Goal: Task Accomplishment & Management: Use online tool/utility

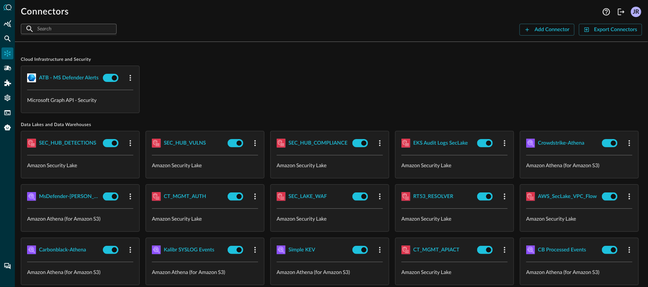
scroll to position [21, 0]
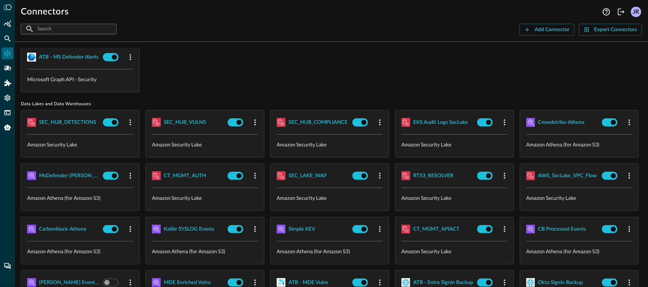
click at [349, 58] on div "ATB - MS Defender Alerts Microsoft Graph API - Security" at bounding box center [331, 69] width 621 height 48
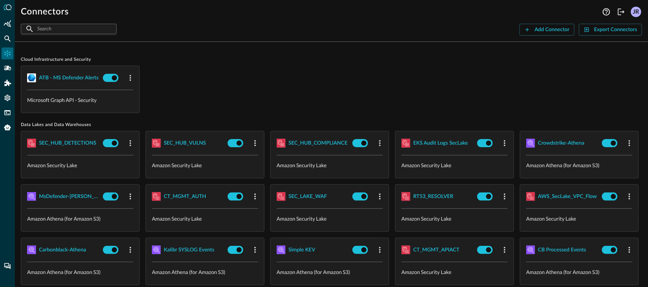
scroll to position [0, 0]
click at [306, 78] on div "ATB - MS Defender Alerts Microsoft Graph API - Security" at bounding box center [331, 90] width 621 height 48
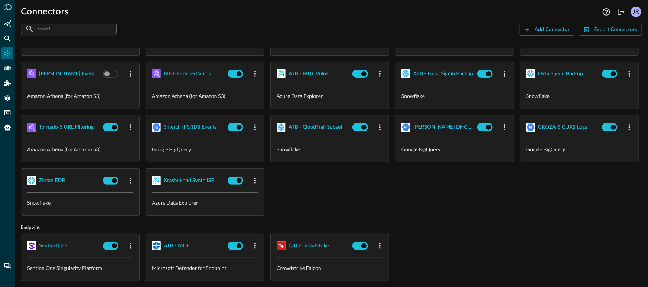
scroll to position [230, 0]
click at [548, 27] on button "Add Connector" at bounding box center [546, 30] width 55 height 12
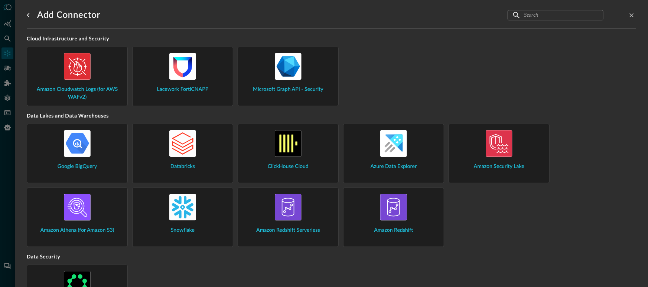
scroll to position [1, 0]
click at [398, 151] on img at bounding box center [393, 143] width 27 height 27
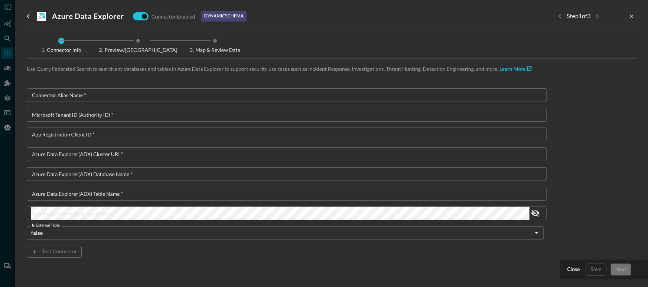
click at [251, 86] on div "Connector Info Preview/Import Fields Map & Review Data Use Query Federated Sear…" at bounding box center [331, 159] width 609 height 246
click at [255, 89] on input "Connector Alias Name   *" at bounding box center [288, 95] width 515 height 14
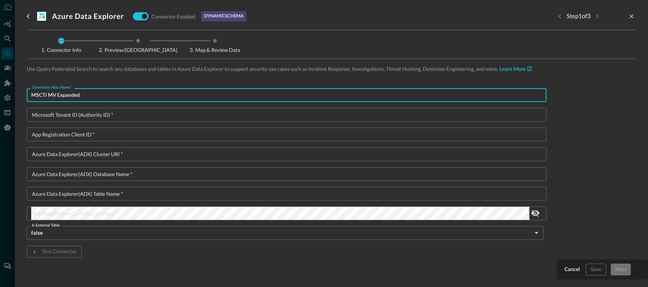
type input "MSCTI MV Expanded"
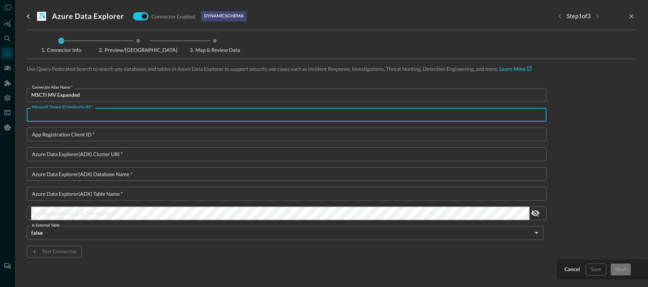
paste input "11925307-86e5-4a24-ac99-31d7c159ad2b"
type input "11925307-86e5-4a24-ac99-31d7c159ad2b"
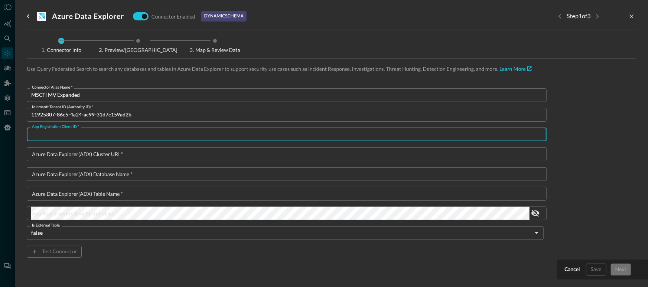
paste input "c8d3cff1-7a4e-4be5-99fd-3a5d56a7a306"
type input "c8d3cff1-7a4e-4be5-99fd-3a5d56a7a306"
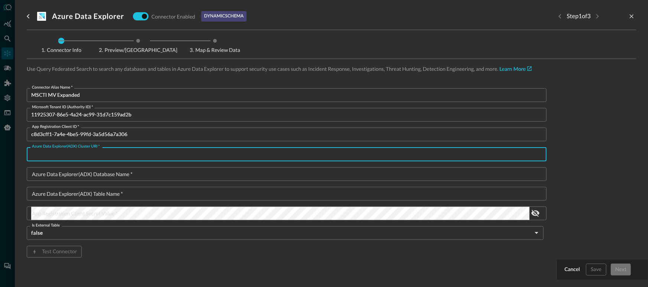
paste input "https://qsb-adx.eastus.kusto.windows.net"
type input "https://qsb-adx.eastus.kusto.windows.net"
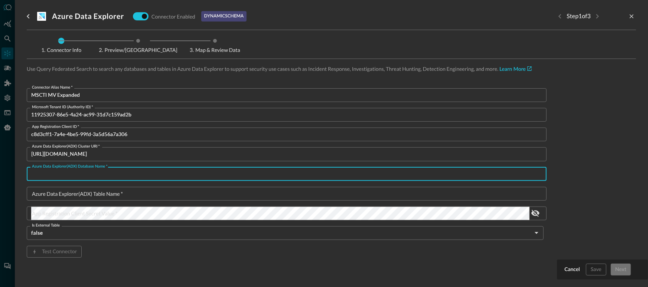
paste input "security_datalakehouse"
type input "security_datalakehouse"
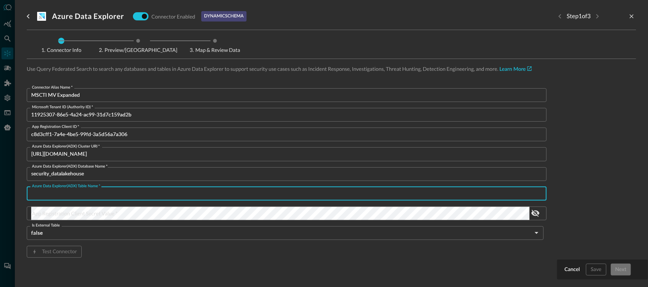
paste input "ThreatIntelExpanded"
type input "ThreatIntelExpanded"
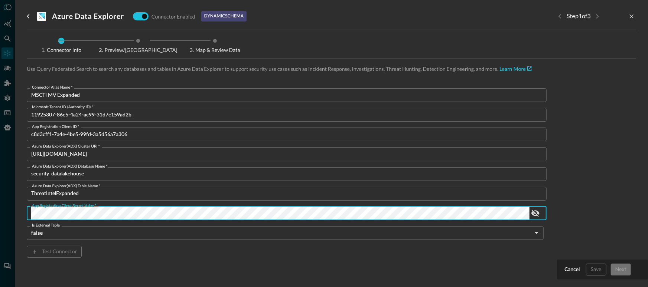
click at [314, 259] on div "Connector Alias Name   * MSCTI MV Expanded Connector Alias Name   * Microsoft T…" at bounding box center [287, 184] width 520 height 193
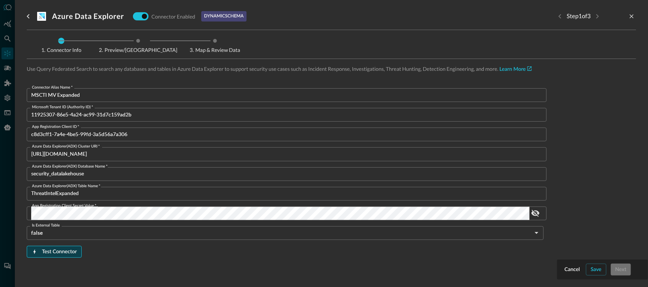
click at [72, 247] on button "Test Connector" at bounding box center [54, 252] width 55 height 12
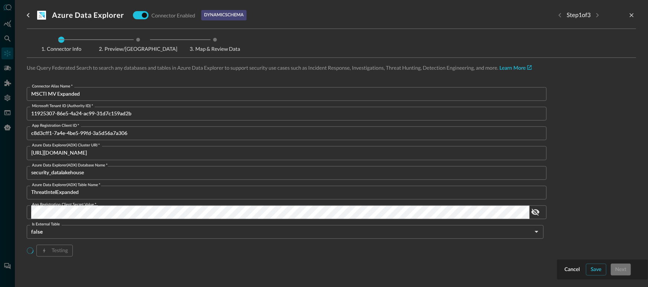
scroll to position [5, 0]
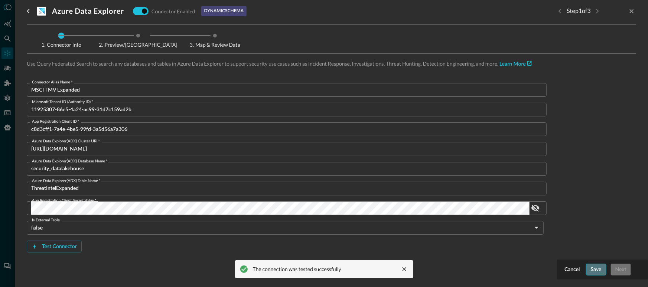
click at [599, 268] on button "Save" at bounding box center [596, 270] width 20 height 12
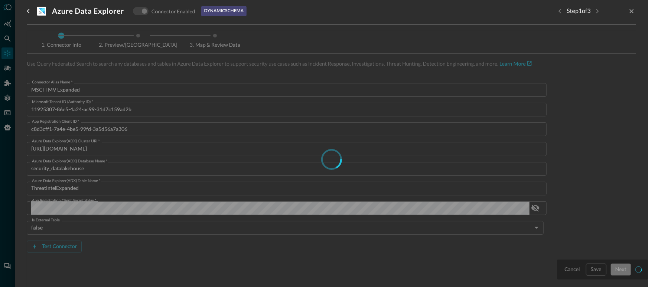
type input "AzureDataExplorer"
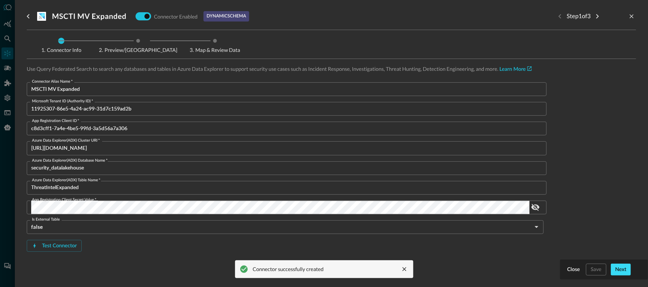
click at [620, 268] on button "Next" at bounding box center [621, 270] width 20 height 12
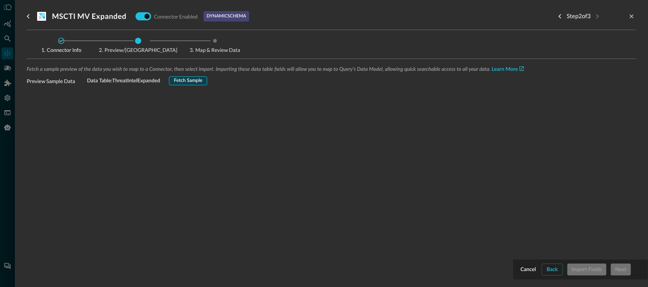
click at [181, 78] on button "Fetch Sample" at bounding box center [188, 80] width 38 height 9
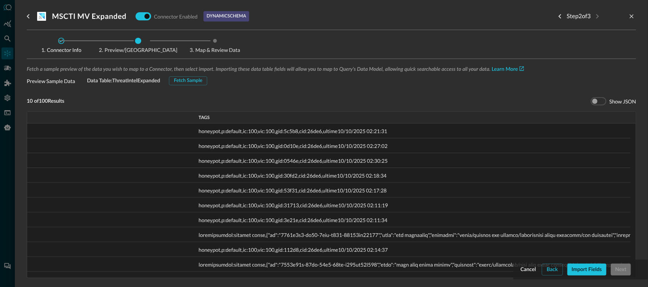
scroll to position [0, 2247]
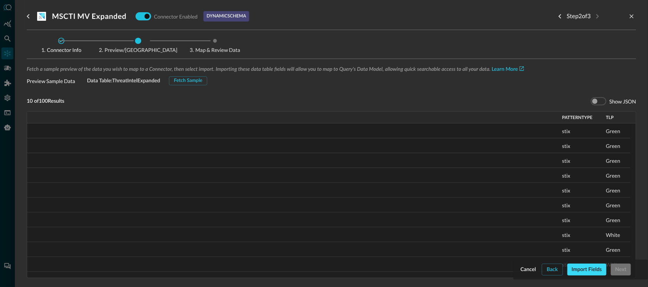
click at [590, 270] on button "Import Fields" at bounding box center [586, 270] width 39 height 12
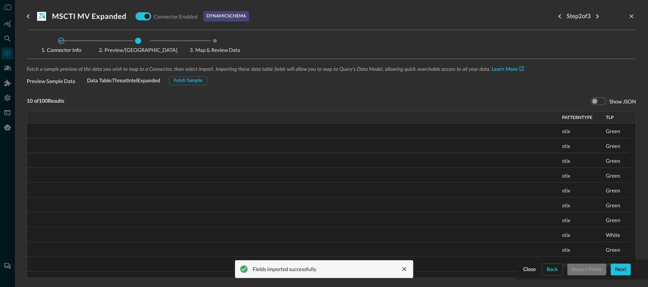
click at [624, 272] on button "Next" at bounding box center [621, 270] width 20 height 12
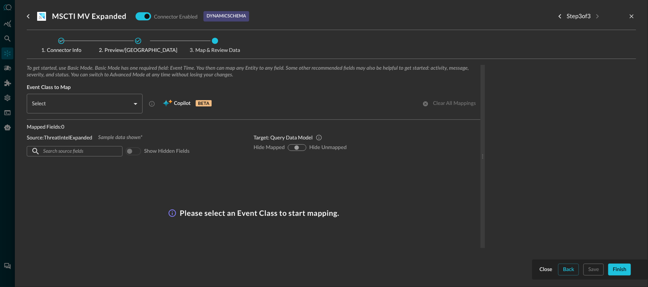
click at [80, 97] on body "Connectors JR ​ ​ Add Connector Export Connectors Cloud Infrastructure and Secu…" at bounding box center [324, 143] width 648 height 287
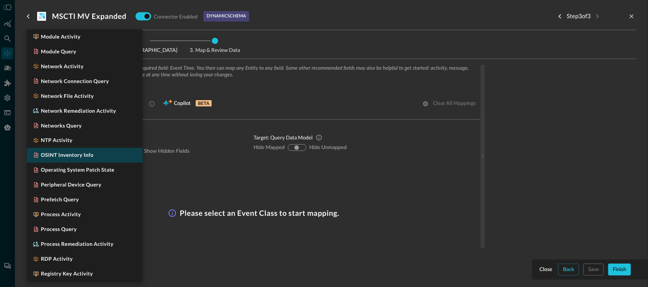
click at [76, 160] on li "OSINT Inventory Info" at bounding box center [85, 155] width 116 height 15
type input "CLASS_OSINT_INVENTORY_INFO"
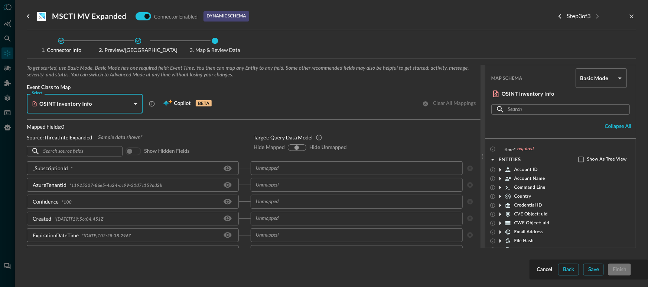
click at [190, 140] on div "Source: ThreatIntelExpanded Sample data shown*" at bounding box center [134, 138] width 215 height 8
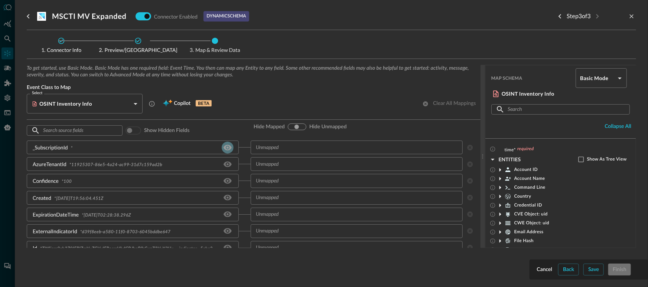
click at [226, 150] on icon "Hide/Show source field" at bounding box center [227, 148] width 8 height 6
click at [274, 148] on input "text" at bounding box center [350, 147] width 195 height 9
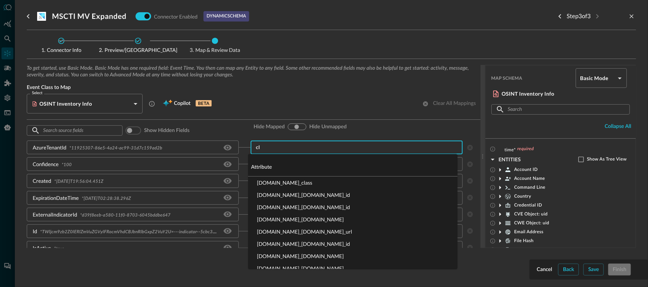
type input "c"
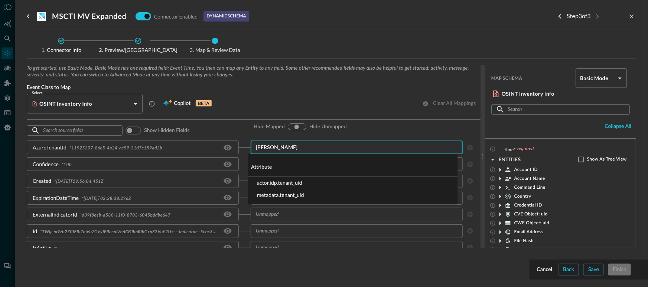
type input "tenan"
click at [300, 197] on li "metadata.tenant_uid" at bounding box center [352, 195] width 209 height 12
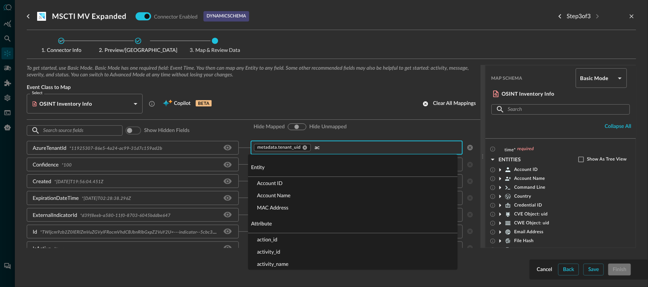
type input "acc"
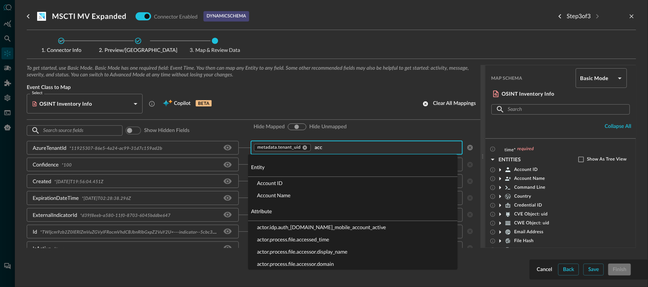
click at [275, 185] on li "Account ID" at bounding box center [352, 183] width 209 height 12
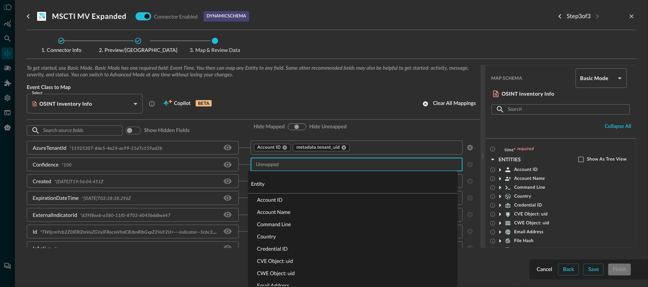
click at [272, 168] on input "text" at bounding box center [350, 164] width 195 height 9
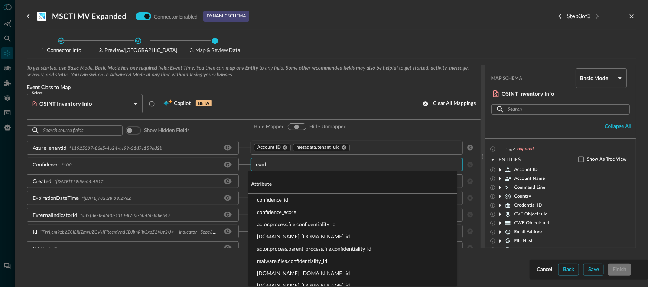
type input "confi"
click at [288, 213] on li "confidence_score" at bounding box center [352, 212] width 209 height 12
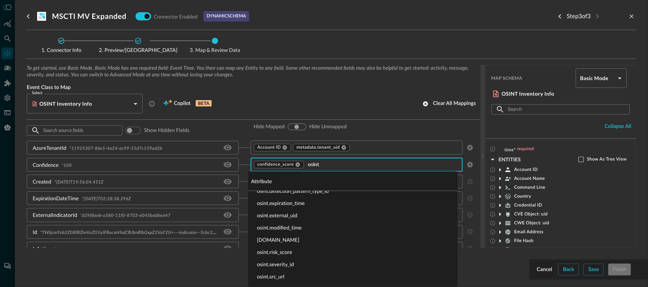
type input "osint"
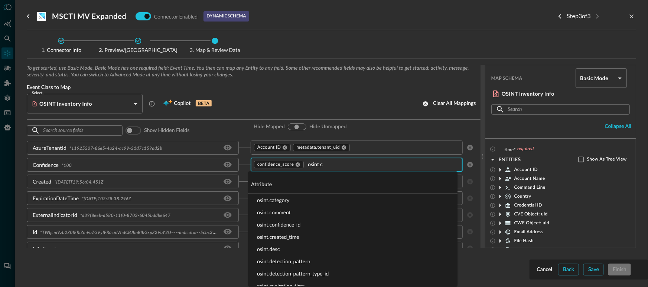
type input "[DOMAIN_NAME]"
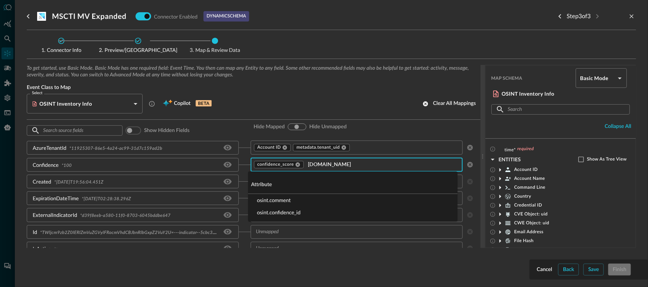
click at [274, 213] on li "osint.confidence_id" at bounding box center [352, 212] width 209 height 12
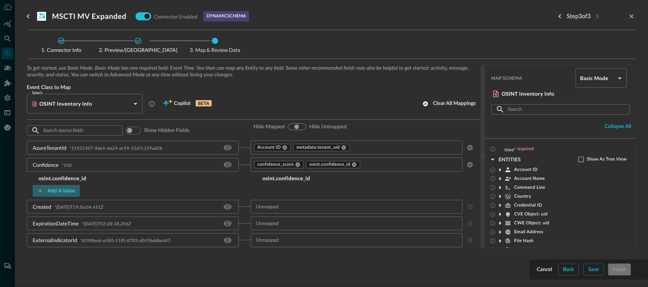
click at [72, 189] on button "Add a value" at bounding box center [56, 191] width 47 height 12
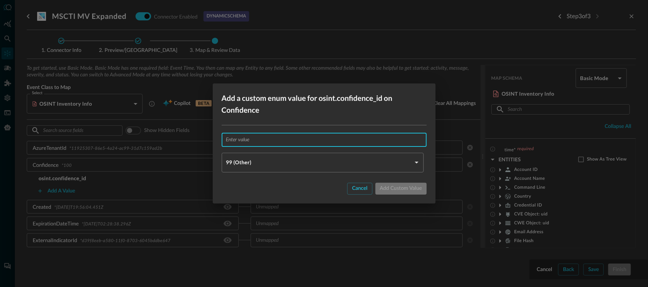
click at [275, 140] on input "text" at bounding box center [326, 140] width 200 height 14
type input "100"
click at [254, 162] on body "Connectors JR ​ ​ Add Connector Export Connectors Cloud Infrastructure and Secu…" at bounding box center [324, 143] width 648 height 287
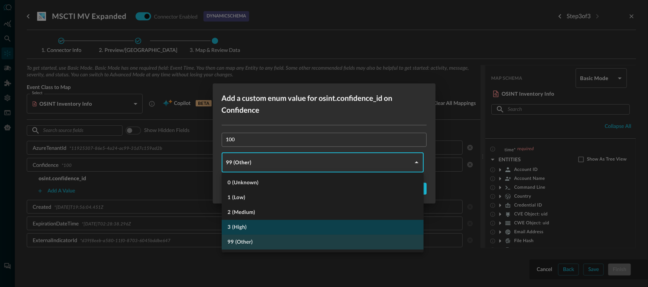
click at [256, 223] on li "3 (High)" at bounding box center [323, 227] width 202 height 15
type input "HIGH"
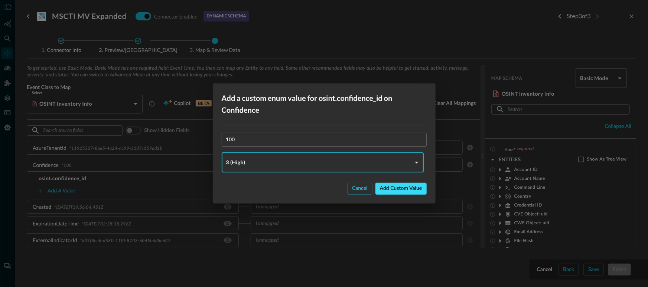
click at [402, 192] on button "Add custom value" at bounding box center [400, 189] width 51 height 12
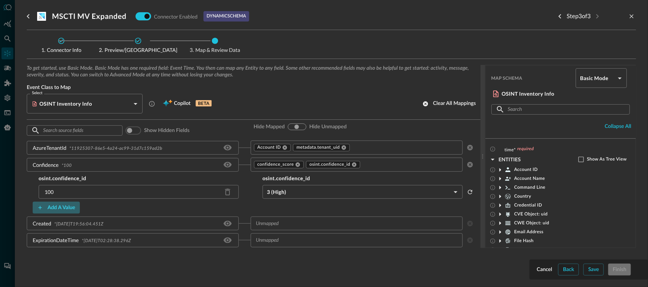
click at [46, 203] on button "Add a value" at bounding box center [56, 208] width 47 height 12
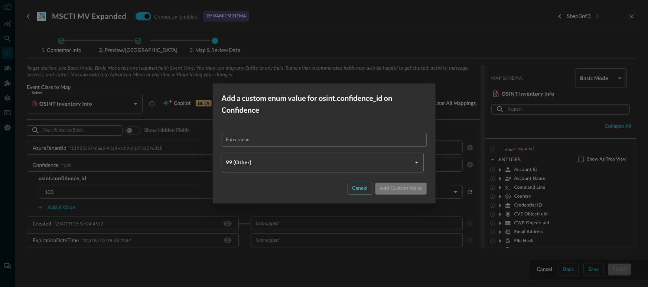
click at [264, 144] on input "text" at bounding box center [326, 140] width 200 height 14
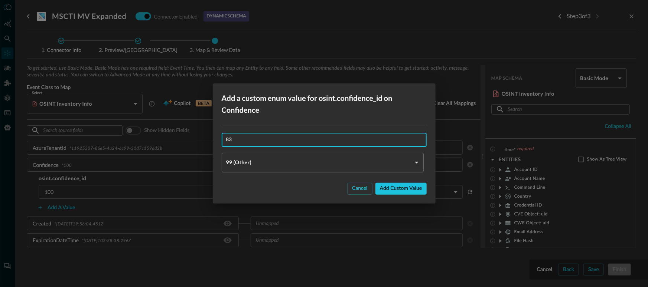
type input "83"
click at [260, 163] on body "Connectors JR ​ ​ Add Connector Export Connectors Cloud Infrastructure and Secu…" at bounding box center [324, 143] width 648 height 287
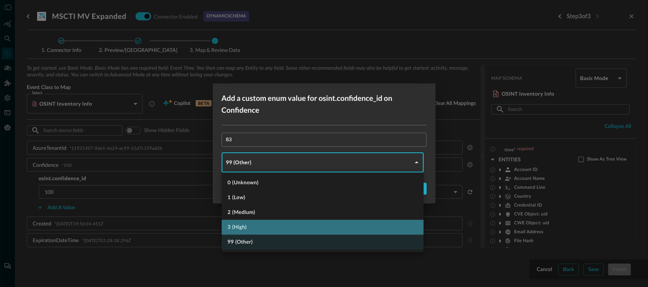
click at [248, 229] on li "3 (High)" at bounding box center [323, 227] width 202 height 15
type input "HIGH"
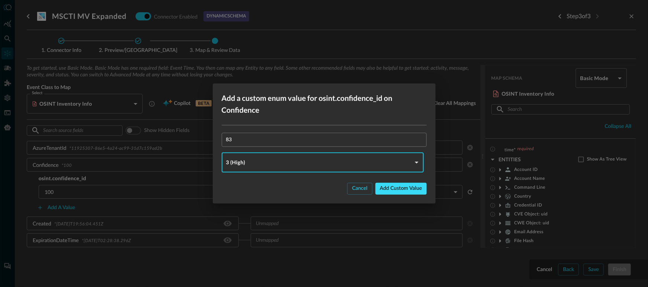
click at [407, 186] on button "Add custom value" at bounding box center [400, 189] width 51 height 12
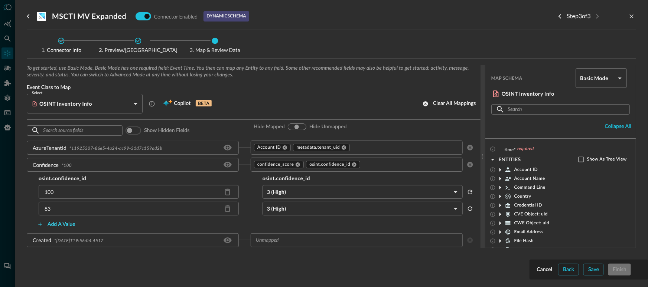
click at [55, 222] on button "Add a value" at bounding box center [56, 225] width 47 height 12
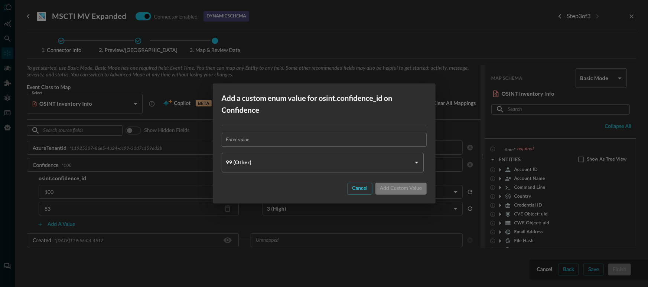
click at [231, 144] on input "text" at bounding box center [326, 140] width 200 height 14
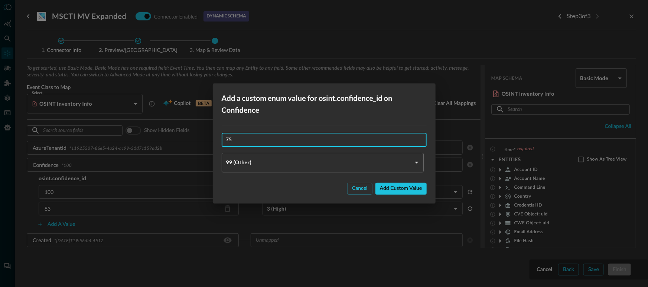
type input "75"
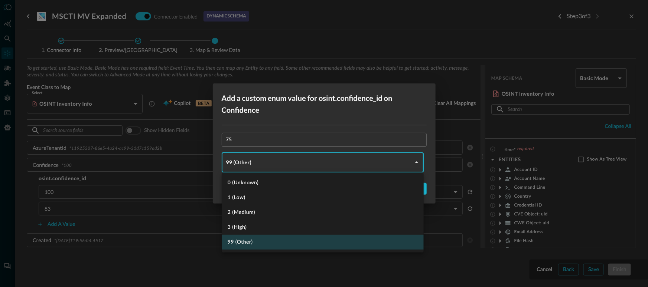
click at [289, 154] on body "Connectors JR ​ ​ Add Connector Export Connectors Cloud Infrastructure and Secu…" at bounding box center [324, 143] width 648 height 287
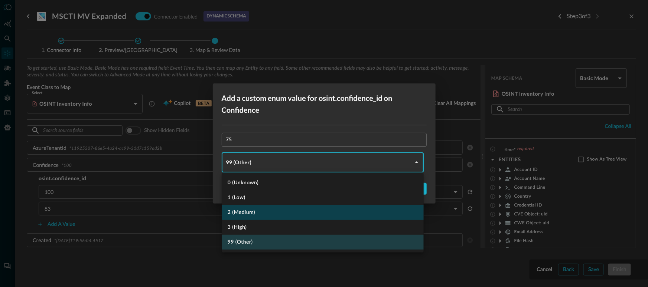
click at [277, 214] on li "2 (Medium)" at bounding box center [323, 212] width 202 height 15
type input "MEDIUM"
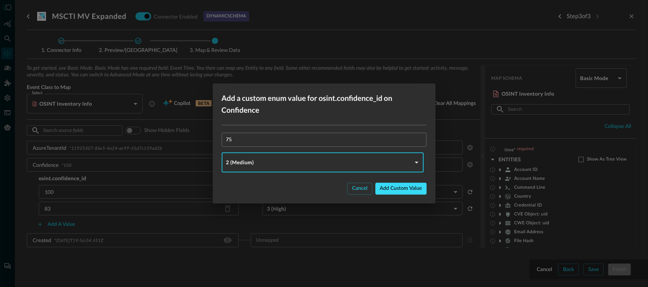
click at [402, 186] on button "Add custom value" at bounding box center [400, 189] width 51 height 12
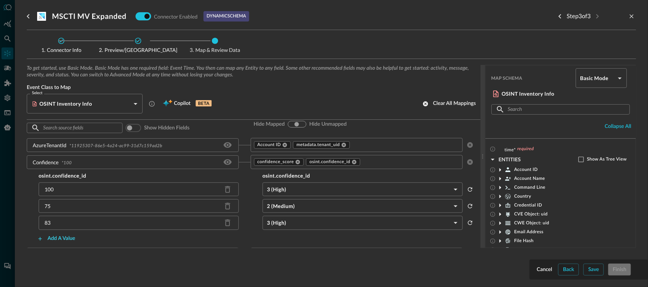
scroll to position [29, 0]
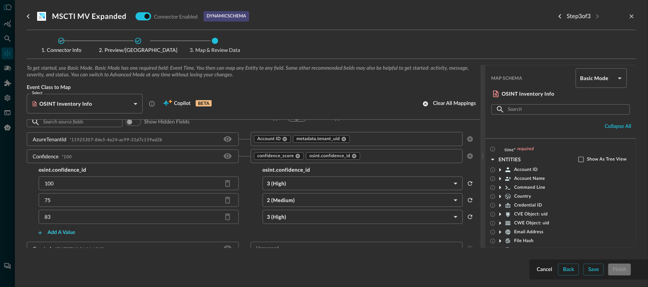
click at [77, 233] on button "Add a value" at bounding box center [56, 233] width 47 height 12
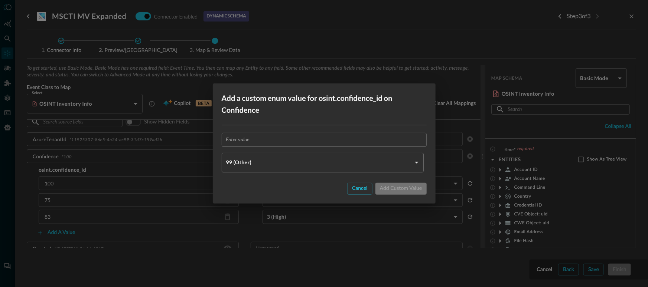
click at [278, 140] on input "text" at bounding box center [326, 140] width 200 height 14
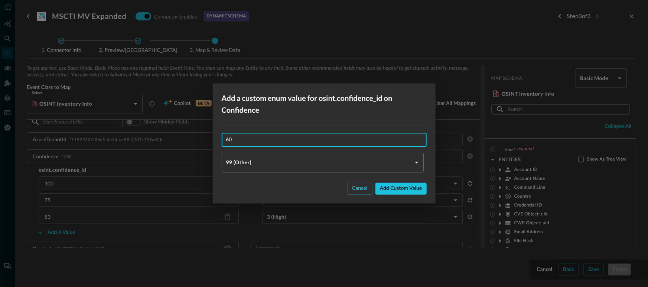
type input "60"
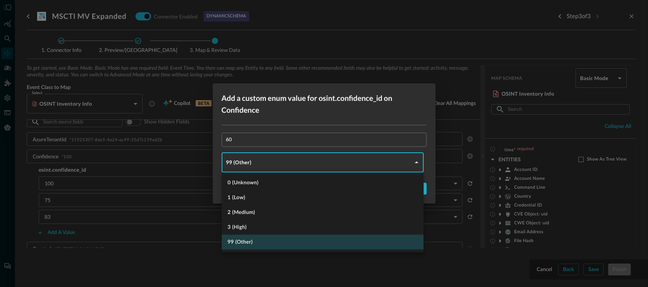
click at [269, 154] on body "Connectors JR ​ ​ Add Connector Export Connectors Cloud Infrastructure and Secu…" at bounding box center [324, 143] width 648 height 287
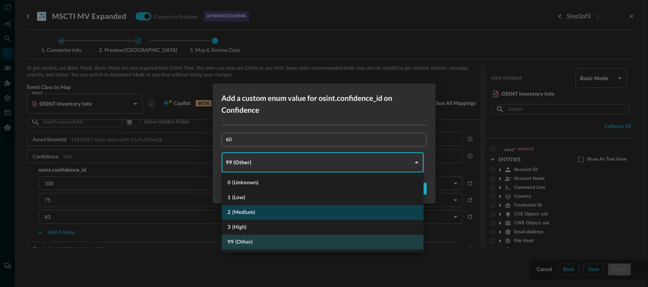
click at [260, 214] on li "2 (Medium)" at bounding box center [323, 212] width 202 height 15
type input "MEDIUM"
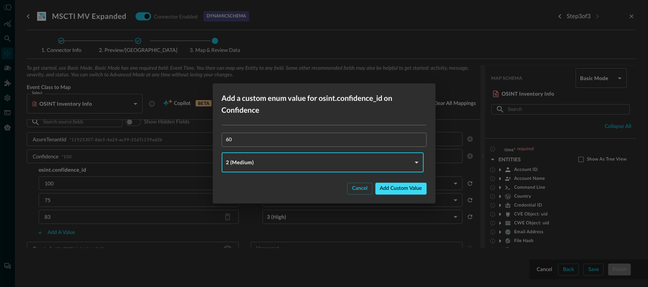
click at [394, 192] on button "Add custom value" at bounding box center [400, 189] width 51 height 12
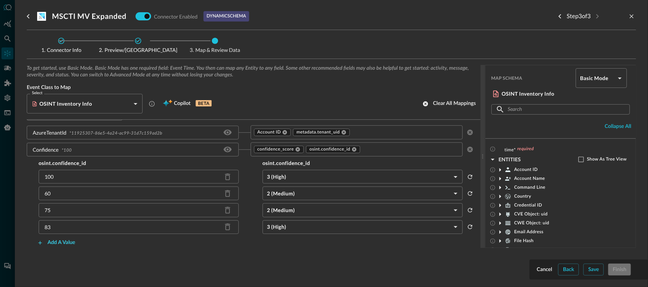
click at [63, 246] on button "Add a value" at bounding box center [56, 243] width 47 height 12
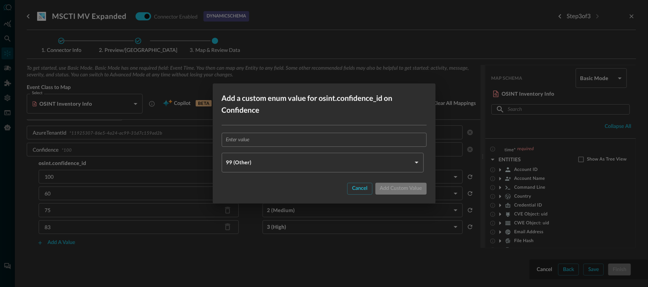
click at [275, 144] on input "text" at bounding box center [326, 140] width 200 height 14
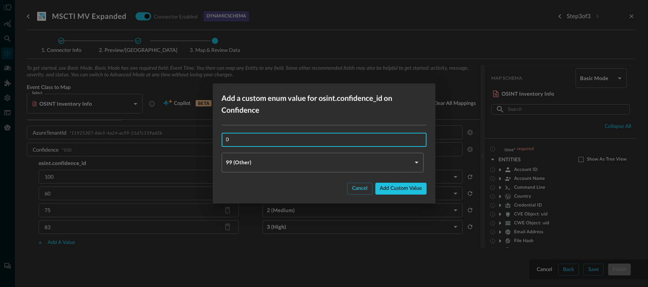
type input "0"
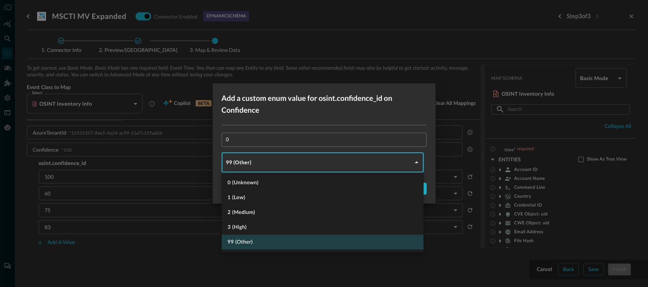
click at [263, 159] on body "Connectors JR ​ ​ Add Connector Export Connectors Cloud Infrastructure and Secu…" at bounding box center [324, 143] width 648 height 287
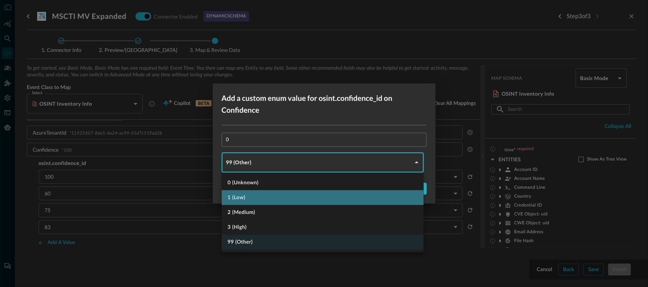
click at [255, 194] on li "1 (Low)" at bounding box center [323, 197] width 202 height 15
type input "LOW"
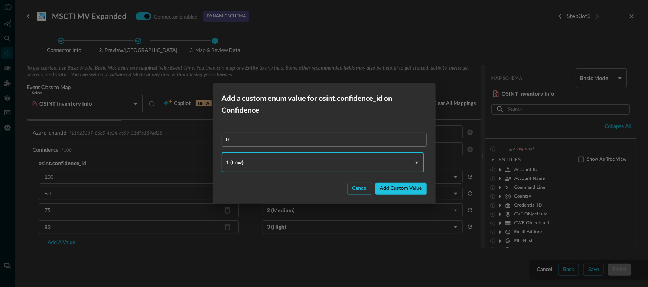
click at [395, 185] on button "Add custom value" at bounding box center [400, 189] width 51 height 12
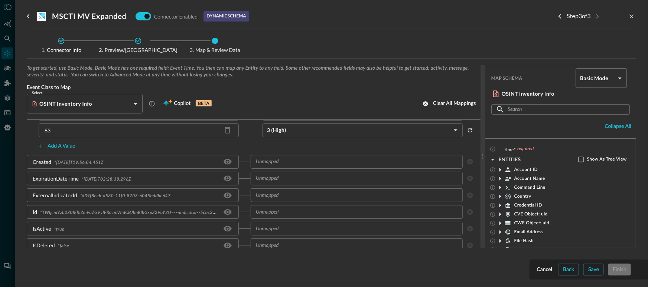
scroll to position [150, 0]
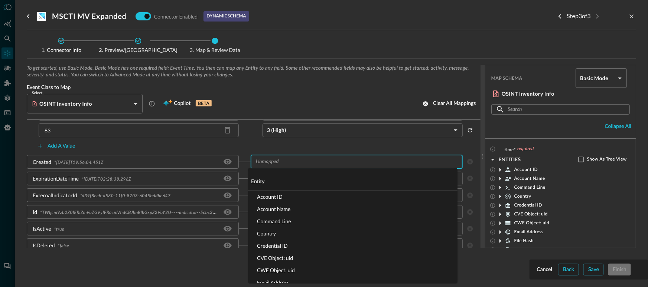
click at [281, 163] on input "text" at bounding box center [350, 161] width 195 height 9
type input "star"
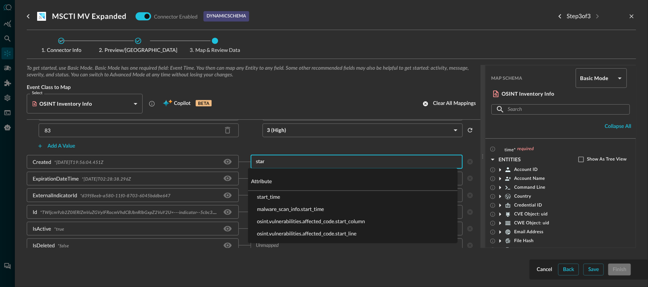
click at [282, 195] on li "start_time" at bounding box center [352, 197] width 209 height 12
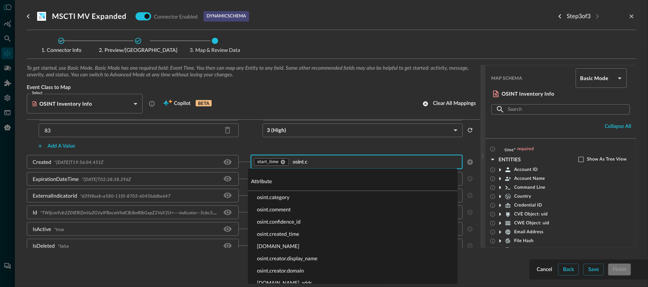
type input "osint.cr"
click at [292, 199] on li "osint.created_time" at bounding box center [352, 198] width 209 height 12
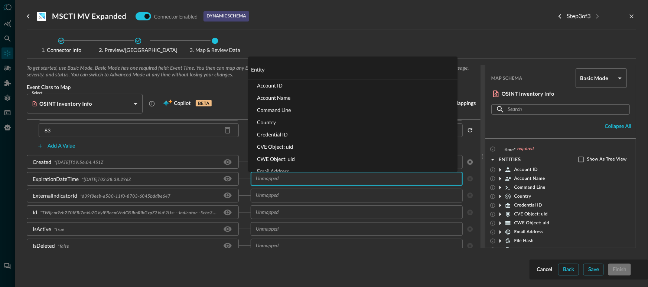
click at [302, 179] on input "text" at bounding box center [350, 178] width 195 height 9
type input "end"
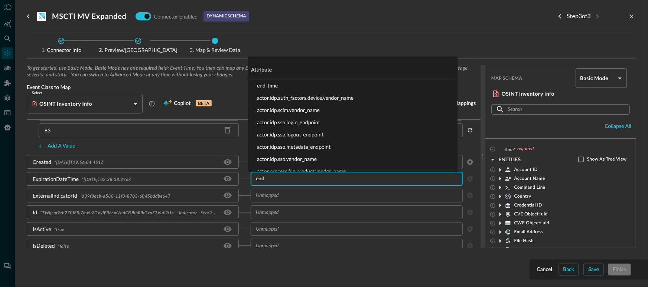
click at [294, 86] on li "end_time" at bounding box center [352, 85] width 209 height 12
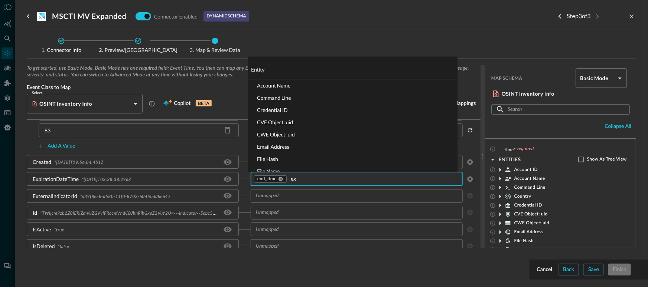
scroll to position [0, 0]
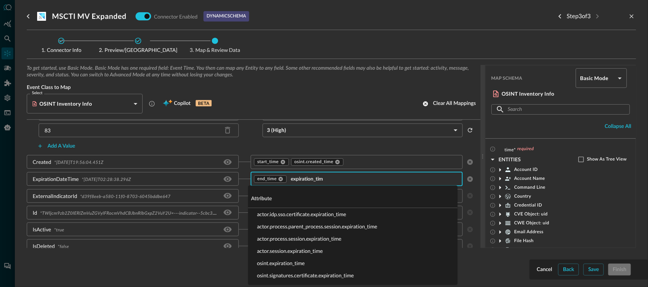
type input "expiration_time"
click at [289, 262] on li "osint.expiration_time" at bounding box center [352, 263] width 209 height 12
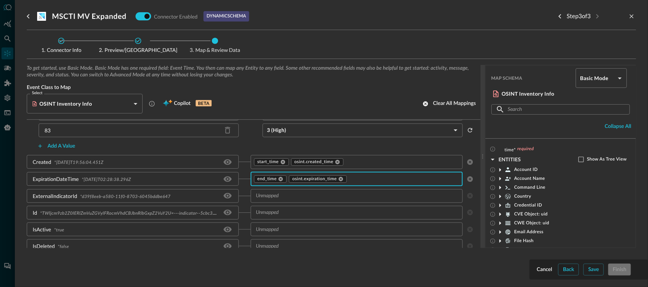
click at [296, 199] on input "text" at bounding box center [350, 196] width 195 height 9
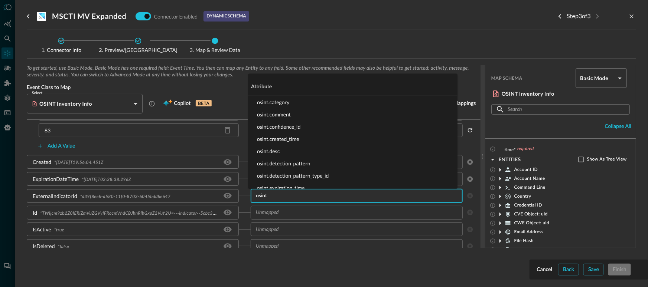
type input "osint.e"
click at [296, 114] on li "osint.external_uid" at bounding box center [352, 115] width 209 height 12
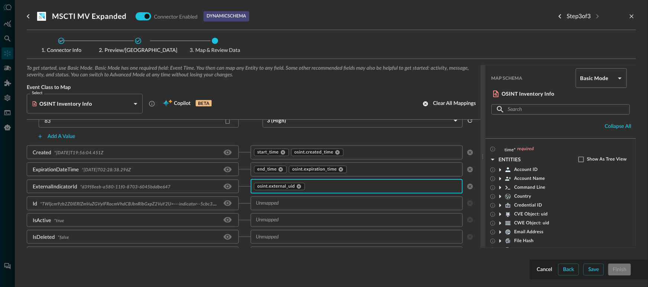
scroll to position [160, 0]
click at [281, 202] on input "text" at bounding box center [350, 203] width 195 height 9
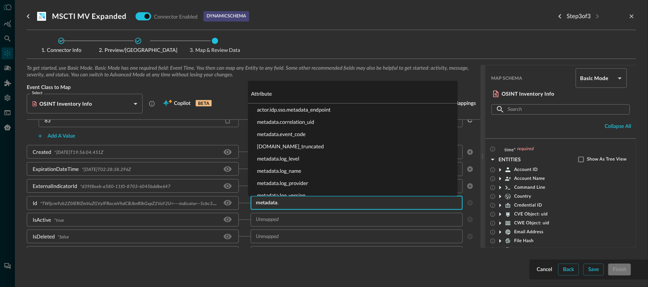
type input "metadata.u"
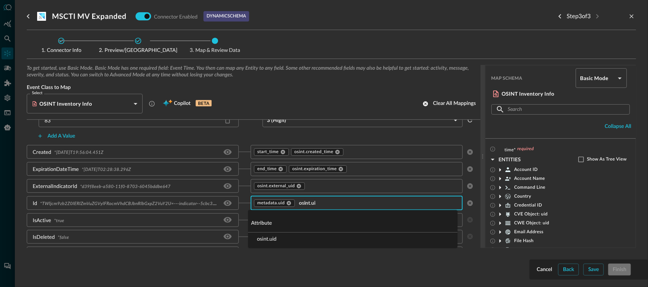
type input "osint.uid"
click at [280, 242] on li "osint.uid" at bounding box center [352, 239] width 209 height 12
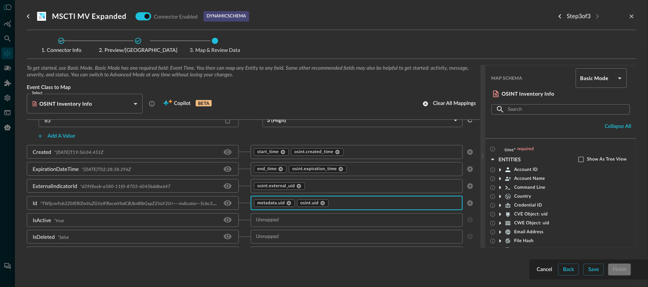
scroll to position [171, 0]
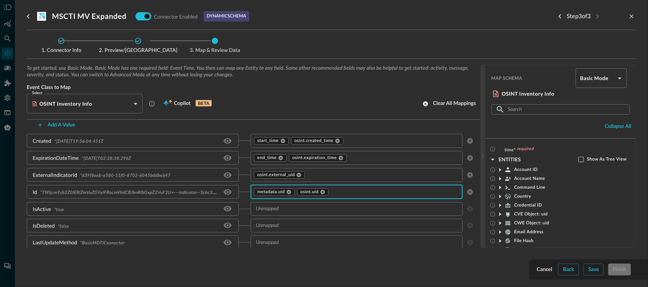
click at [289, 210] on input "text" at bounding box center [350, 209] width 195 height 9
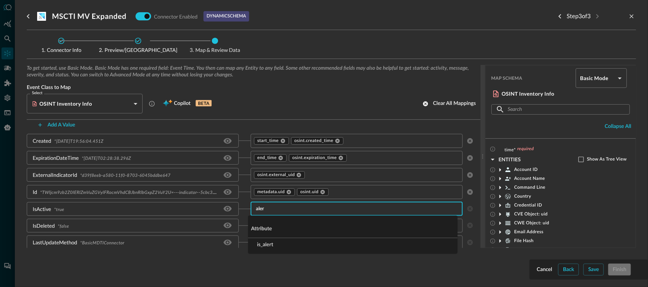
type input "alert"
click at [266, 244] on li "is_alert" at bounding box center [352, 244] width 209 height 12
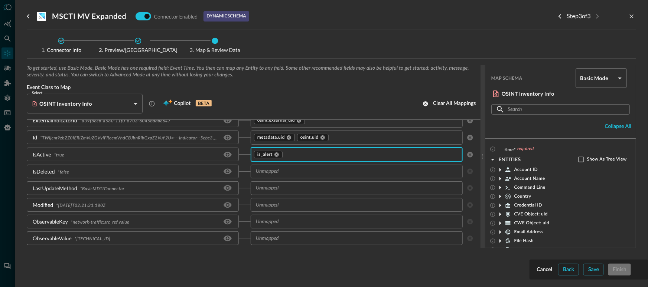
scroll to position [230, 0]
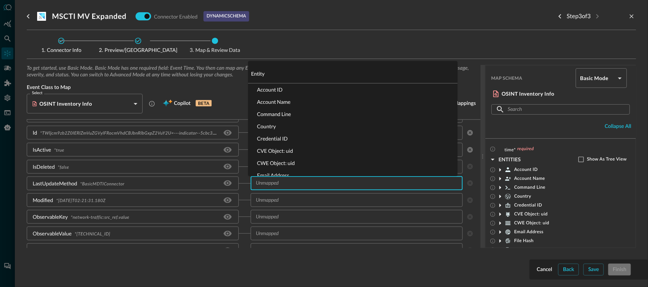
click at [283, 182] on input "text" at bounding box center [350, 183] width 195 height 9
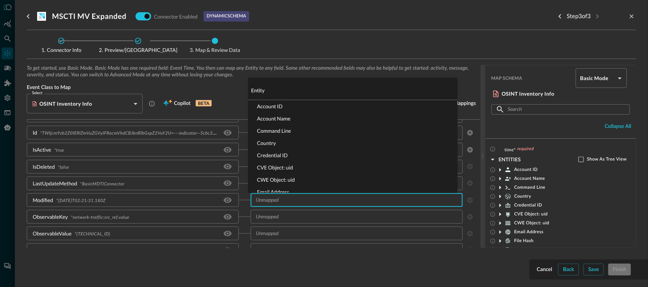
click at [283, 204] on input "text" at bounding box center [350, 200] width 195 height 9
type input "osint.mo"
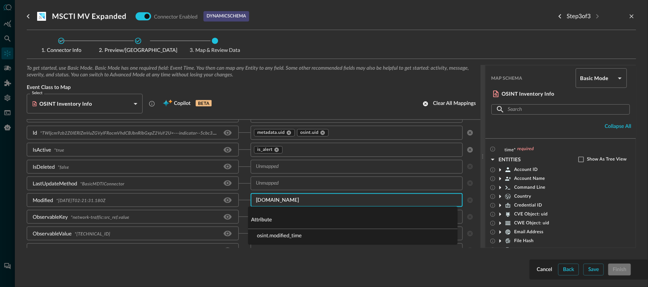
click at [283, 235] on li "osint.modified_time" at bounding box center [352, 235] width 209 height 12
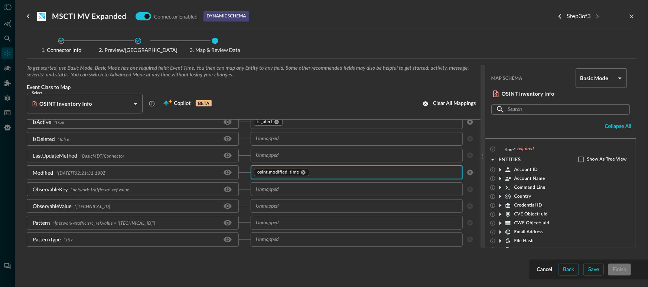
scroll to position [261, 0]
click at [284, 203] on input "text" at bounding box center [350, 203] width 195 height 9
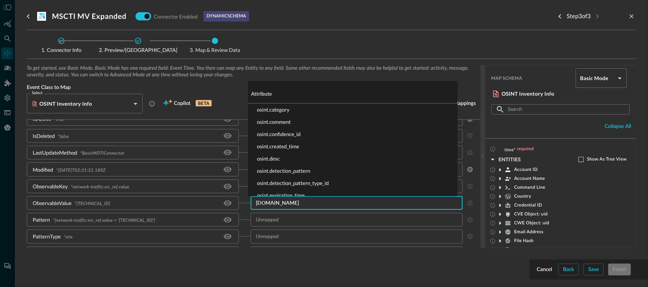
type input "osint.val"
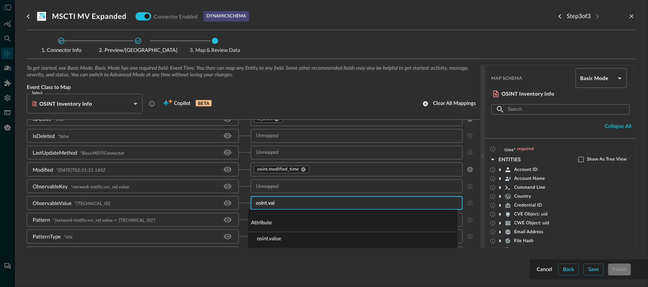
click at [282, 237] on li "osint.value" at bounding box center [352, 238] width 209 height 12
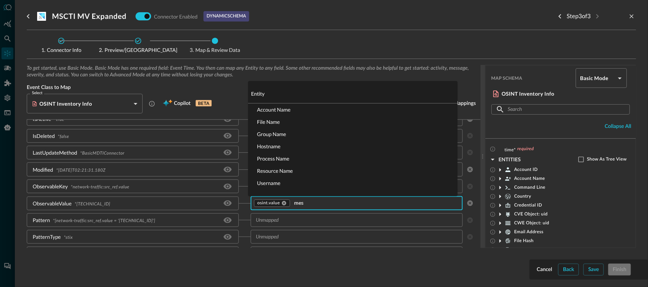
type input "mess"
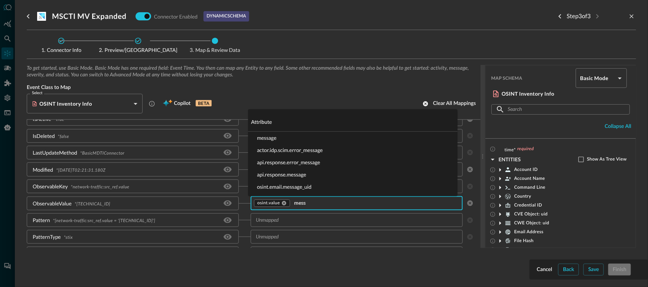
click at [273, 140] on li "message" at bounding box center [352, 138] width 209 height 12
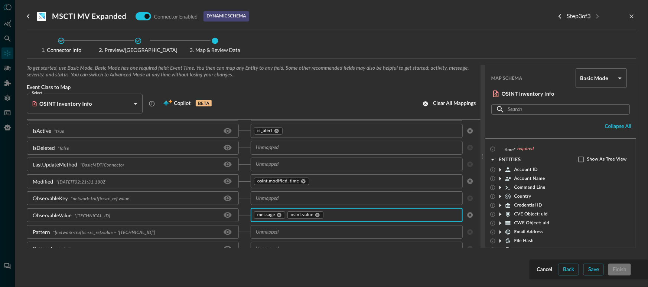
scroll to position [249, 0]
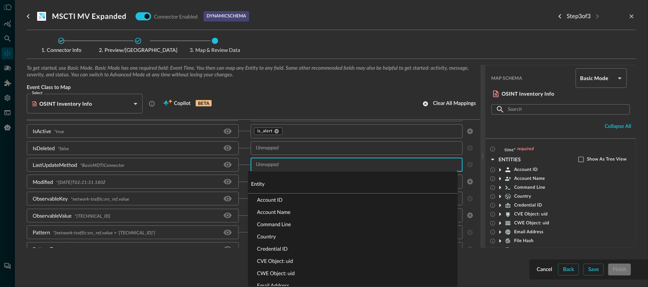
click at [277, 167] on input "text" at bounding box center [350, 164] width 195 height 9
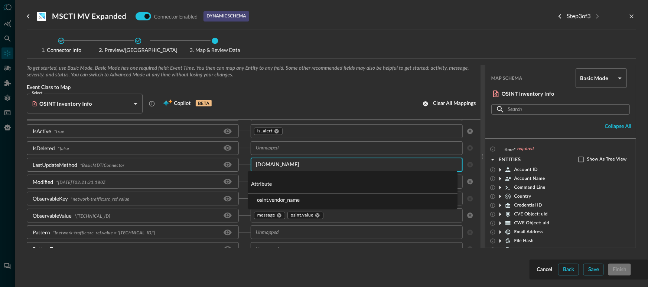
type input "osint.ven"
click at [270, 198] on li "osint.vendor_name" at bounding box center [352, 200] width 209 height 12
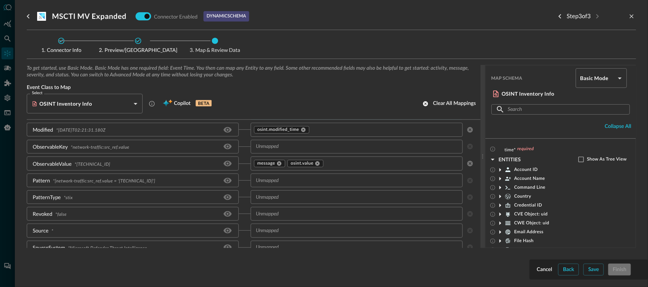
scroll to position [310, 0]
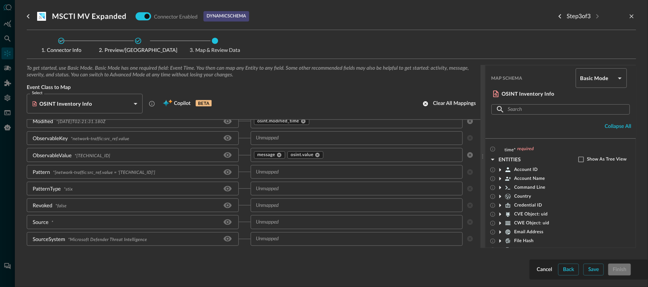
click at [292, 187] on input "text" at bounding box center [350, 188] width 195 height 9
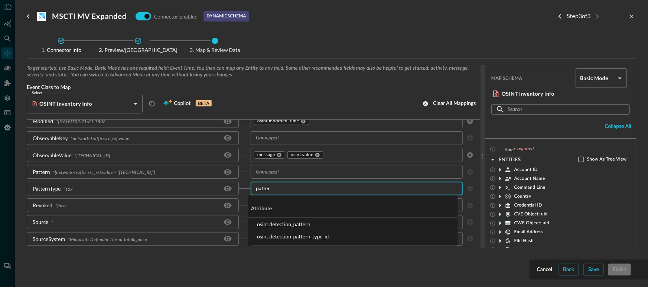
type input "pattern"
click at [289, 234] on li "osint.detection_pattern_type_id" at bounding box center [352, 237] width 209 height 12
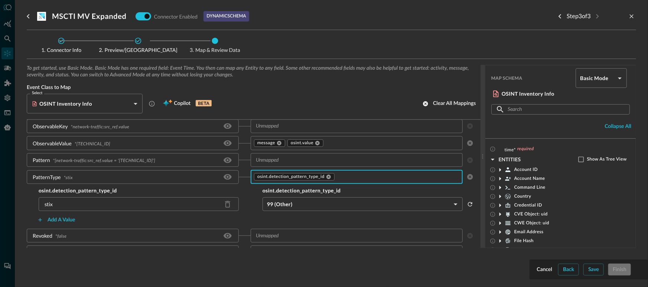
scroll to position [322, 0]
click at [280, 205] on body "Connectors JR ​ ​ Add Connector Export Connectors Cloud Infrastructure and Secu…" at bounding box center [324, 143] width 648 height 287
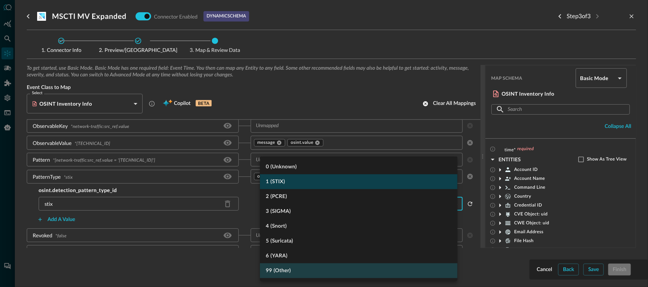
click at [295, 183] on li "1 (STIX)" at bounding box center [358, 181] width 197 height 15
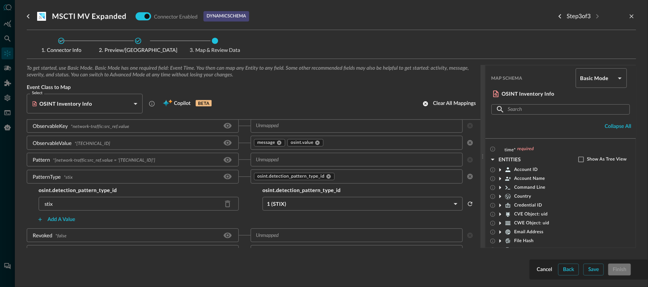
click at [307, 163] on input "text" at bounding box center [350, 159] width 195 height 9
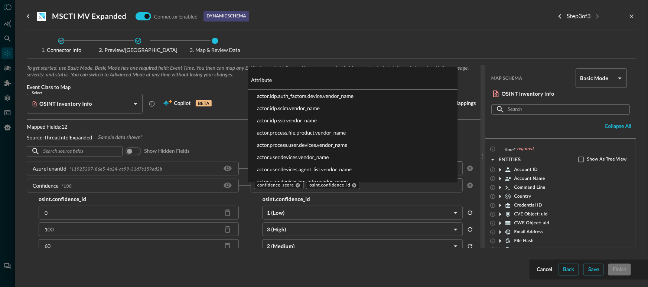
scroll to position [402, 0]
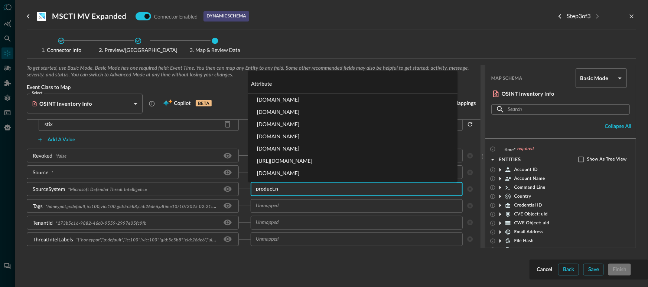
type input "[DOMAIN_NAME]"
click at [301, 152] on li "[DOMAIN_NAME]" at bounding box center [352, 149] width 209 height 12
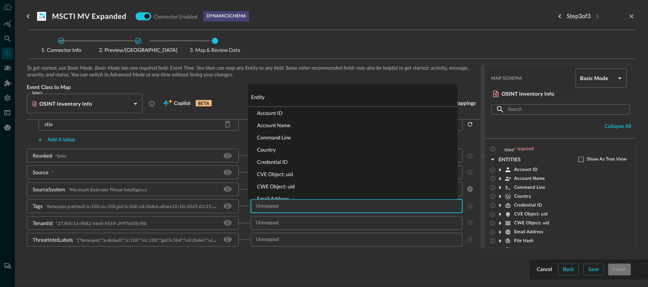
click at [295, 207] on input "text" at bounding box center [350, 206] width 195 height 9
type input "tags"
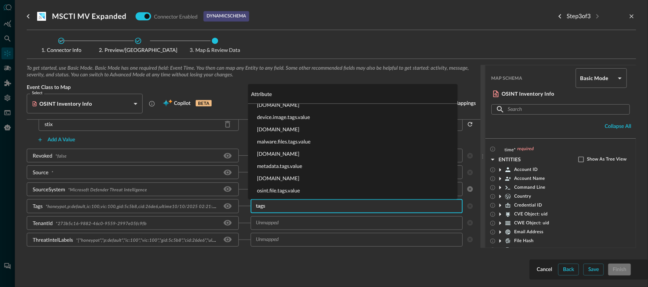
scroll to position [178, 0]
click at [299, 167] on li "metadata.tags.value" at bounding box center [352, 167] width 209 height 12
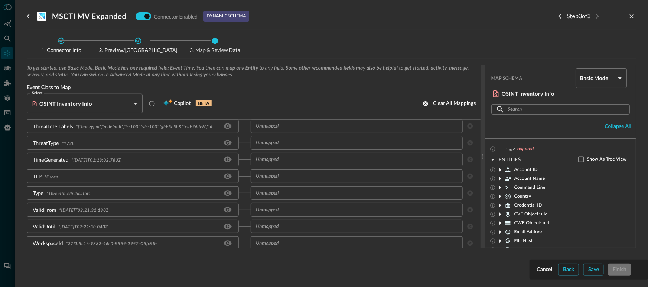
scroll to position [518, 0]
click at [299, 219] on div "​" at bounding box center [357, 225] width 212 height 14
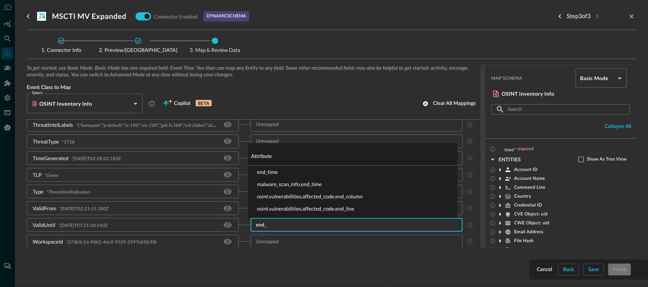
type input "end_t"
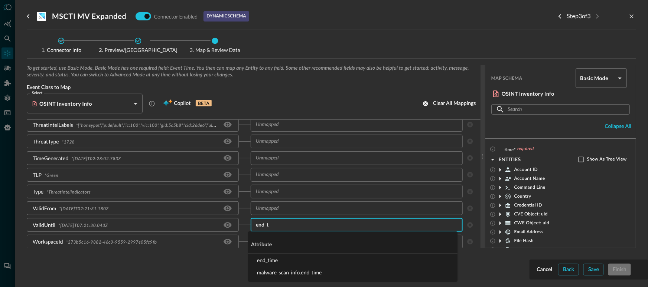
click at [303, 257] on li "end_time" at bounding box center [352, 260] width 209 height 12
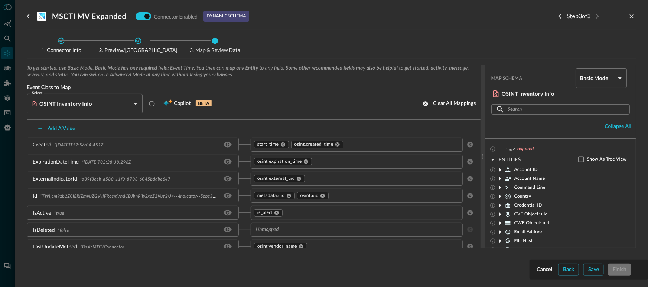
scroll to position [128, 0]
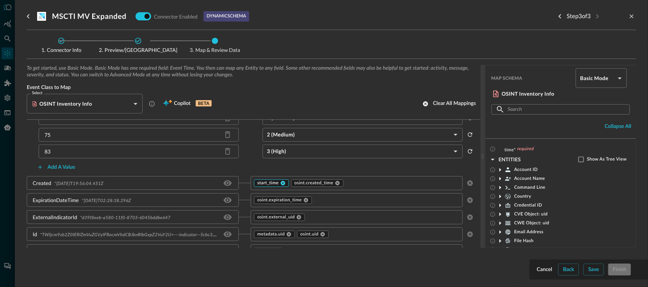
click at [281, 185] on icon at bounding box center [283, 183] width 4 height 4
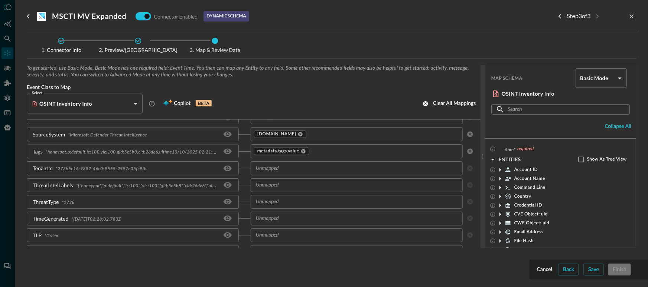
scroll to position [518, 0]
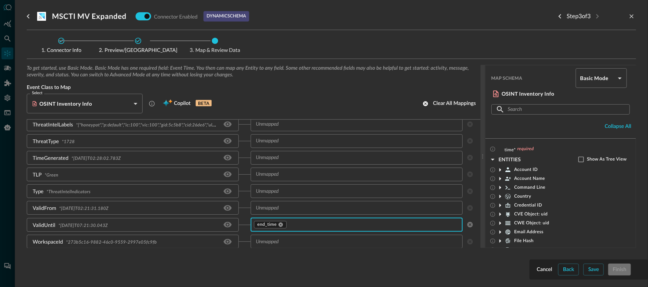
click at [286, 208] on input "text" at bounding box center [350, 207] width 195 height 9
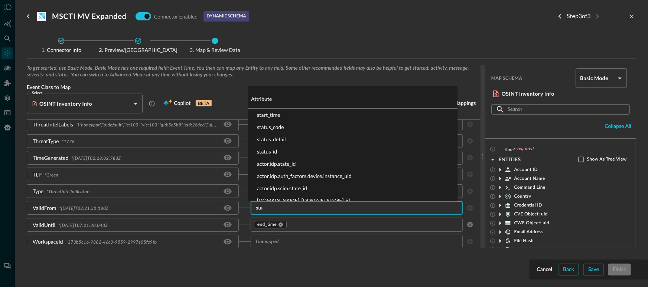
type input "star"
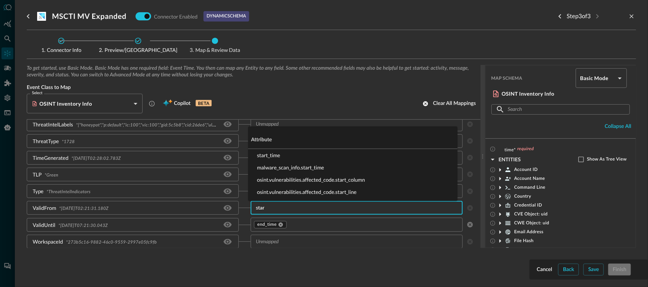
click at [280, 156] on li "start_time" at bounding box center [352, 155] width 209 height 12
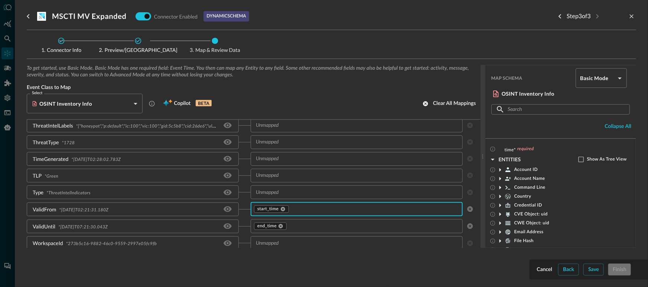
scroll to position [505, 0]
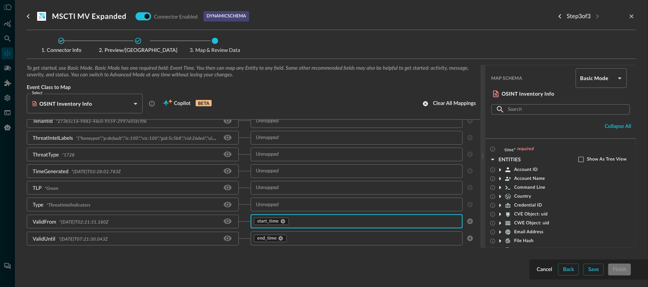
click at [288, 189] on input "text" at bounding box center [350, 187] width 195 height 9
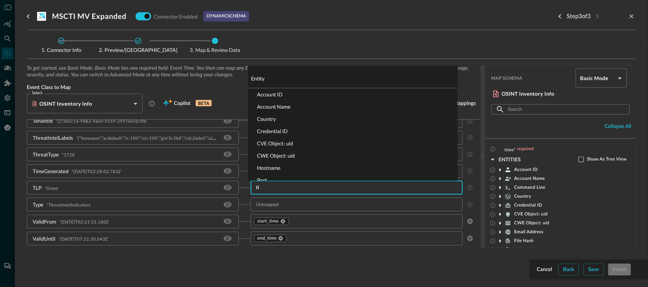
type input "tlp"
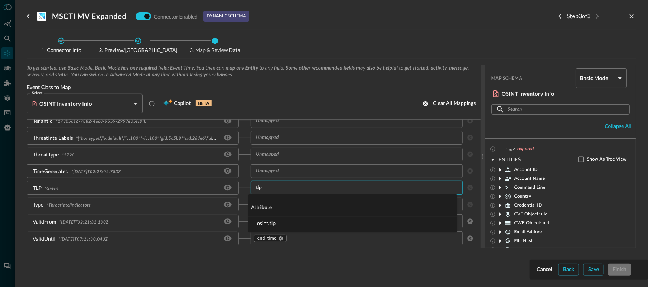
click at [294, 220] on li "osint.tlp" at bounding box center [352, 223] width 209 height 12
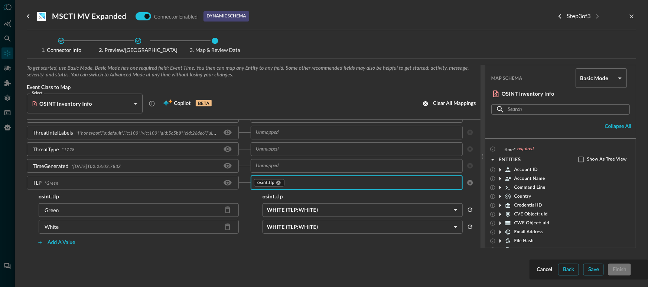
scroll to position [517, 0]
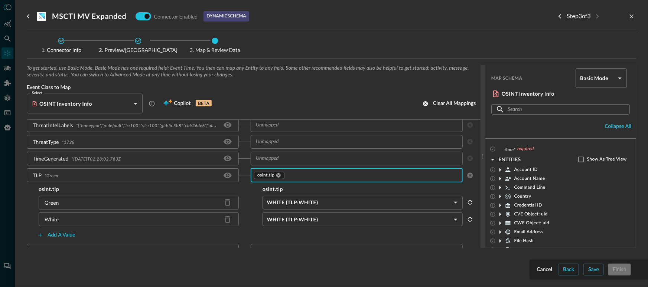
click at [303, 198] on body "Connectors JR ​ ​ Add Connector Export Connectors Cloud Infrastructure and Secu…" at bounding box center [324, 143] width 648 height 287
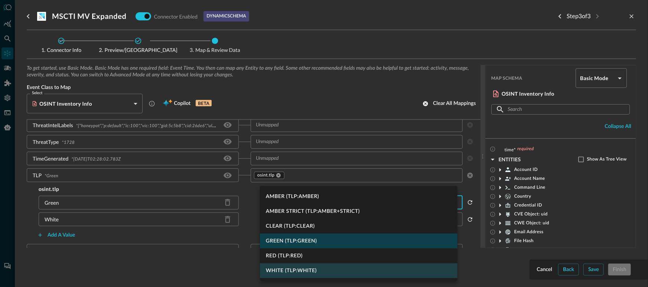
click at [312, 241] on li "GREEN (TLP:GREEN)" at bounding box center [358, 241] width 197 height 15
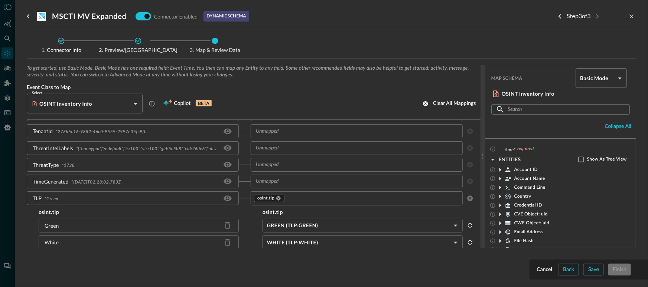
scroll to position [494, 0]
click at [290, 184] on input "text" at bounding box center [350, 181] width 195 height 9
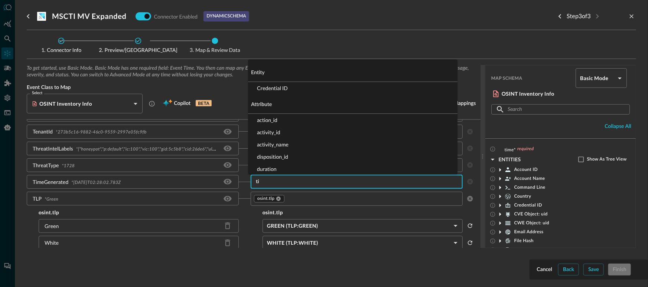
type input "[PERSON_NAME]"
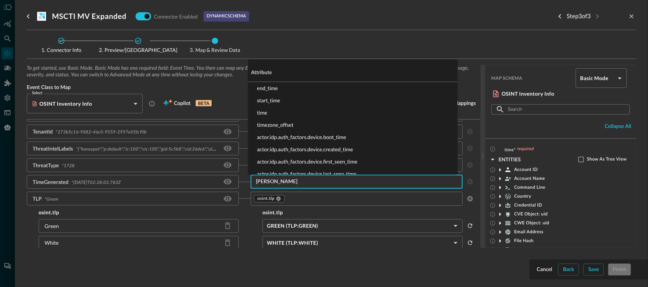
click at [276, 116] on li "time" at bounding box center [352, 113] width 209 height 12
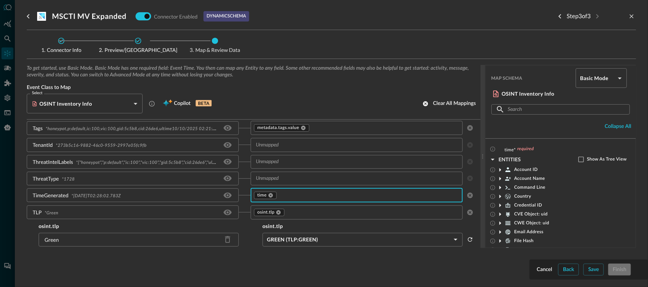
scroll to position [480, 0]
click at [292, 182] on input "text" at bounding box center [350, 178] width 195 height 9
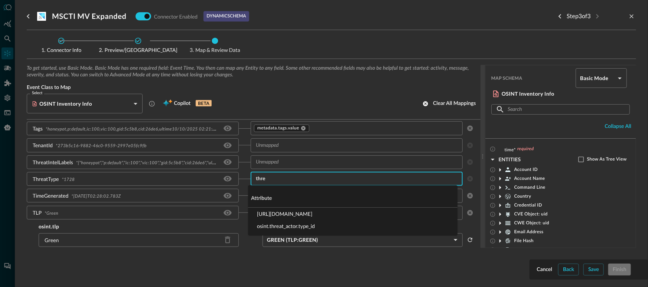
type input "threa"
click at [301, 218] on li "[URL][DOMAIN_NAME]" at bounding box center [352, 214] width 209 height 12
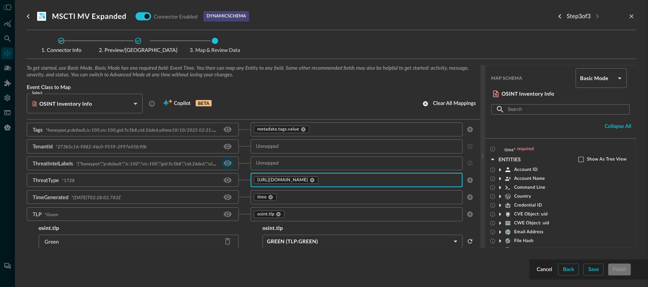
scroll to position [479, 0]
click at [36, 180] on div "ThreatType" at bounding box center [46, 180] width 26 height 8
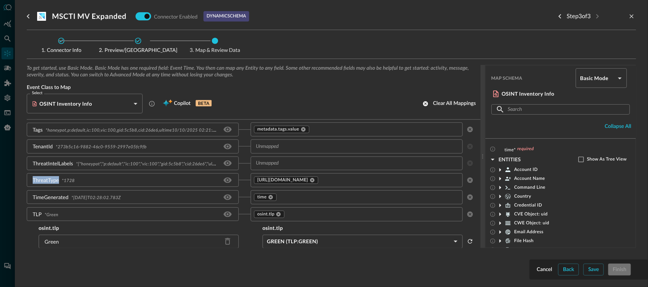
click at [36, 180] on div "ThreatType" at bounding box center [46, 180] width 26 height 8
copy div "ThreatType"
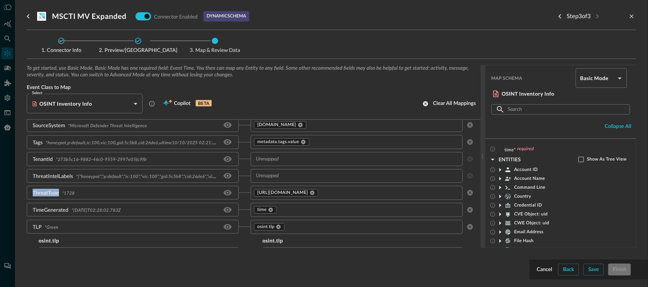
click at [278, 176] on input "text" at bounding box center [350, 176] width 195 height 9
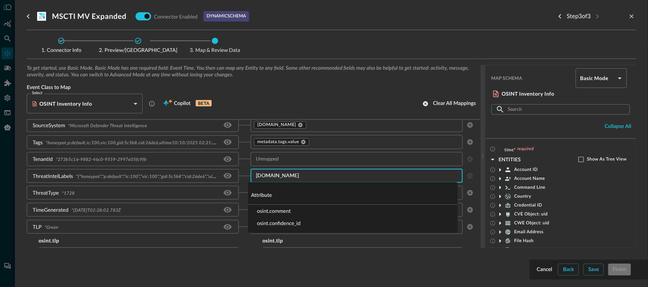
type input "[DOMAIN_NAME]"
click at [300, 209] on li "osint.comment" at bounding box center [352, 211] width 209 height 12
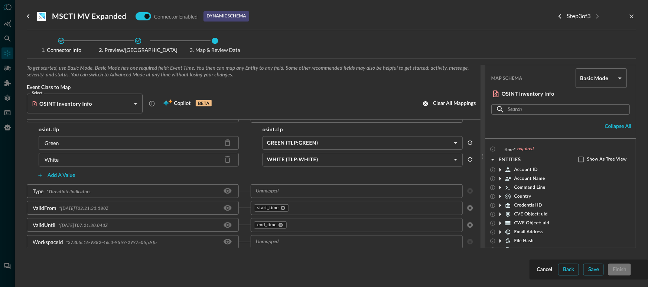
scroll to position [578, 0]
click at [275, 189] on input "text" at bounding box center [350, 191] width 195 height 9
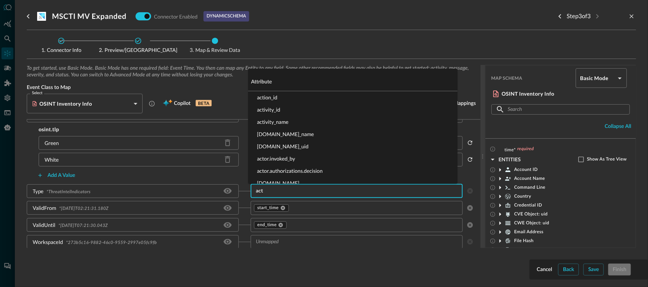
type input "acti"
click at [264, 108] on li "activity_id" at bounding box center [352, 110] width 209 height 12
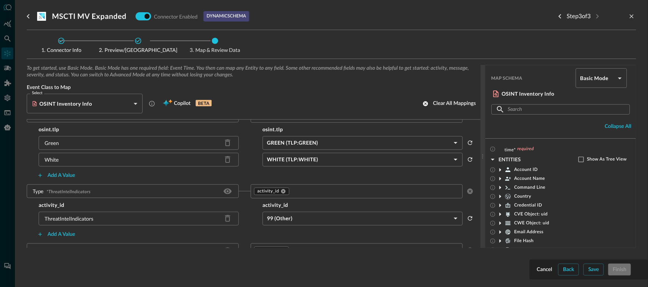
click at [289, 211] on div "activity_id activity_id ThreatIntelIndicators 99 (Other) OTHER ​ Add a value" at bounding box center [251, 221] width 448 height 39
click at [290, 213] on body "Connectors JR ​ ​ Add Connector Export Connectors Cloud Infrastructure and Secu…" at bounding box center [324, 143] width 648 height 287
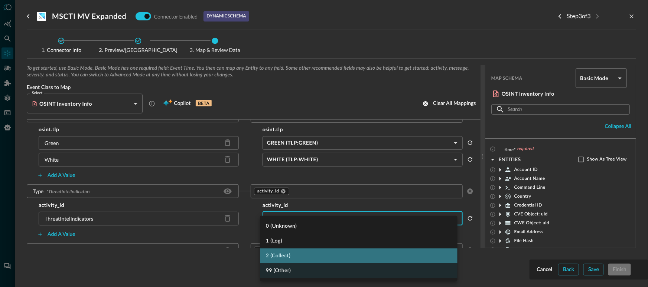
click at [297, 255] on li "2 (Collect)" at bounding box center [358, 256] width 197 height 15
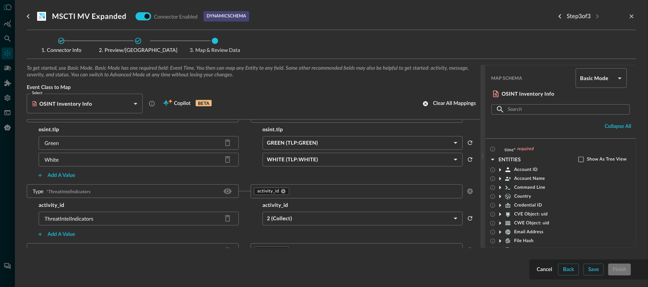
click at [306, 196] on div "activity_id ​" at bounding box center [357, 192] width 212 height 14
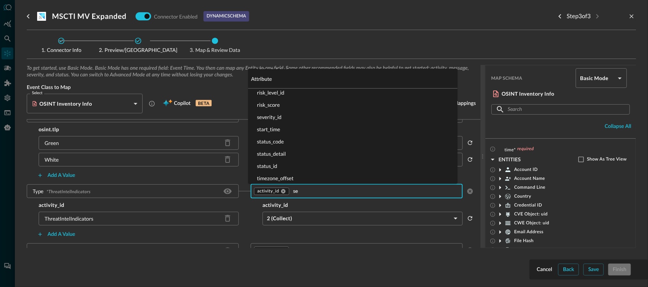
scroll to position [0, 0]
type input "seve"
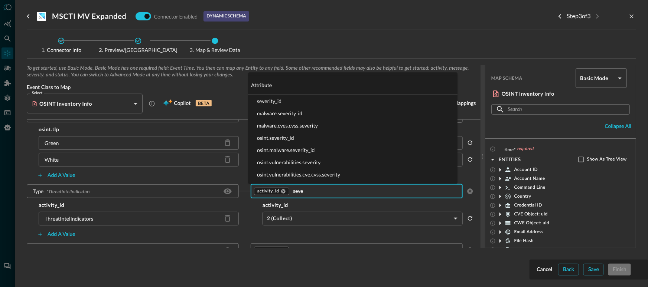
click at [285, 102] on li "severity_id" at bounding box center [352, 101] width 209 height 12
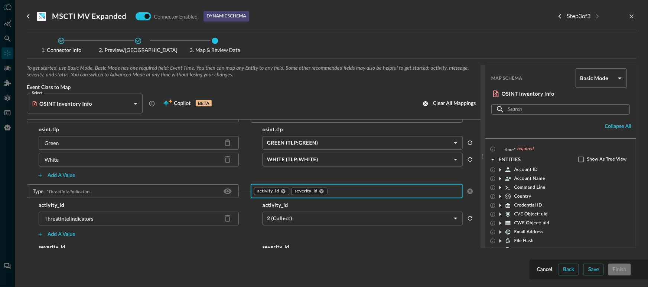
scroll to position [627, 0]
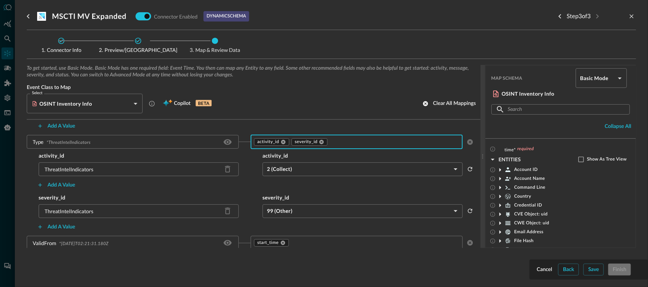
click at [294, 208] on body "Connectors JR ​ ​ Add Connector Export Connectors Cloud Infrastructure and Secu…" at bounding box center [324, 143] width 648 height 287
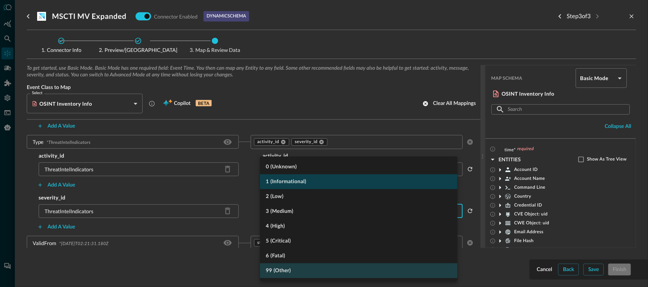
click at [297, 184] on li "1 (Informational)" at bounding box center [358, 181] width 197 height 15
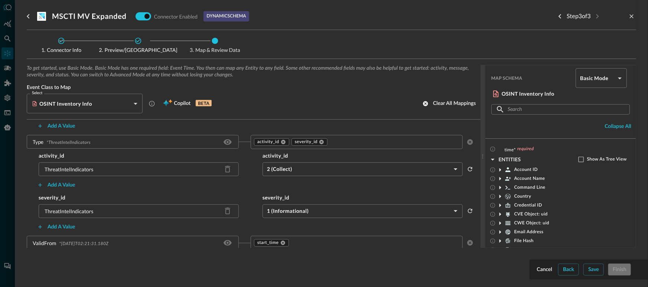
click at [339, 142] on input "text" at bounding box center [389, 141] width 120 height 9
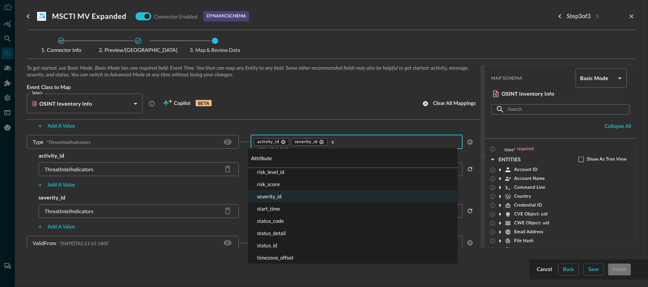
scroll to position [0, 0]
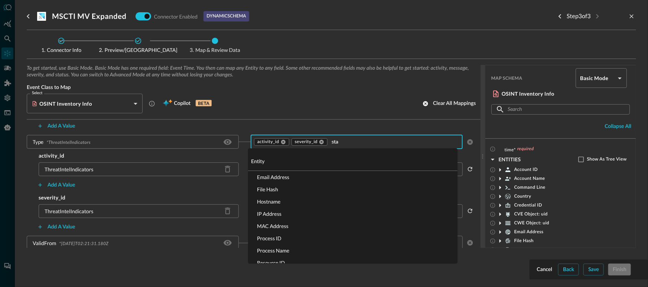
type input "stat"
click at [283, 200] on li "status_id" at bounding box center [352, 202] width 209 height 12
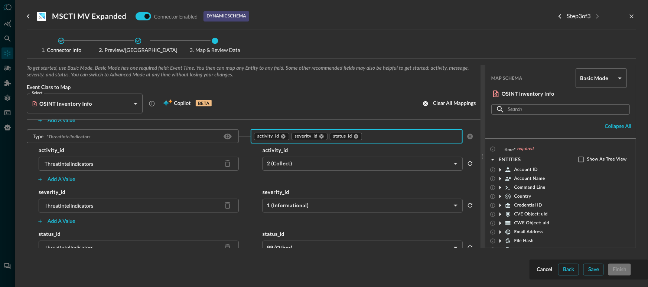
scroll to position [640, 0]
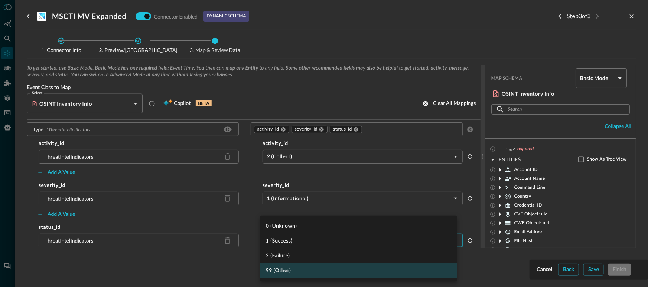
click at [299, 242] on body "Connectors JR ​ ​ Add Connector Export Connectors Cloud Infrastructure and Secu…" at bounding box center [324, 143] width 648 height 287
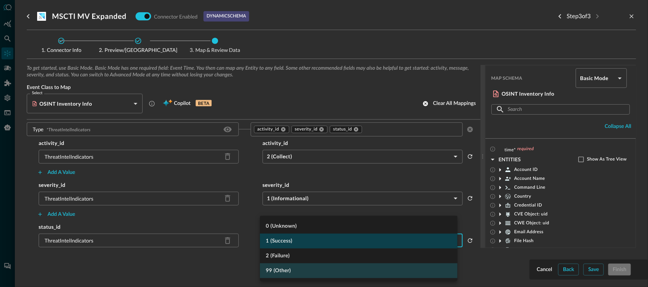
click at [298, 238] on li "1 (Success)" at bounding box center [358, 241] width 197 height 15
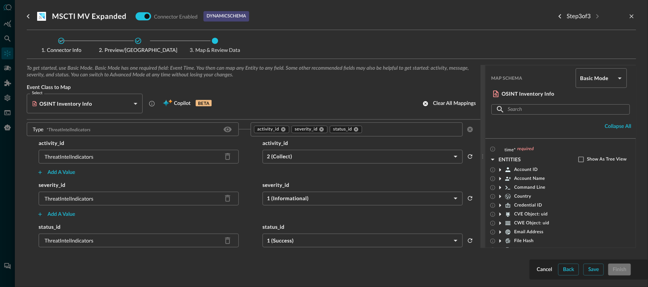
click at [375, 127] on input "text" at bounding box center [405, 129] width 85 height 9
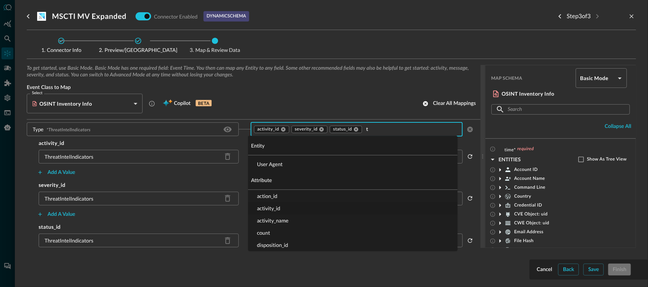
type input "ty"
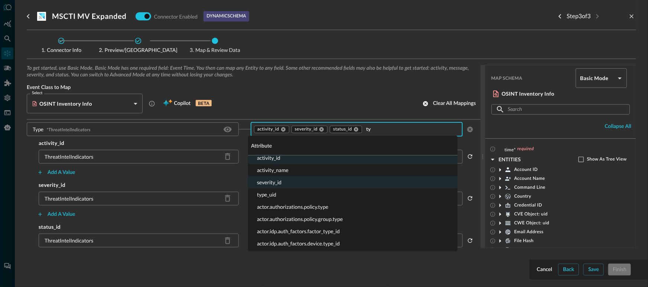
click at [284, 197] on li "type_uid" at bounding box center [352, 195] width 209 height 12
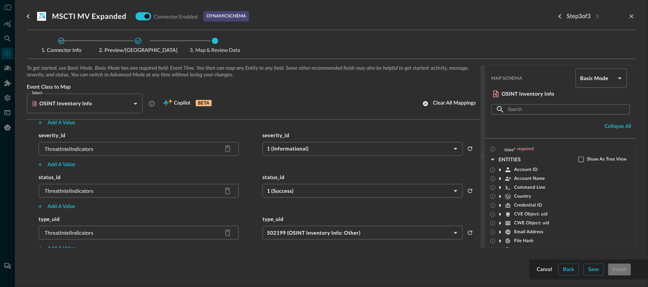
scroll to position [692, 0]
click at [315, 227] on body "Connectors JR ​ ​ Add Connector Export Connectors Cloud Infrastructure and Secu…" at bounding box center [324, 143] width 648 height 287
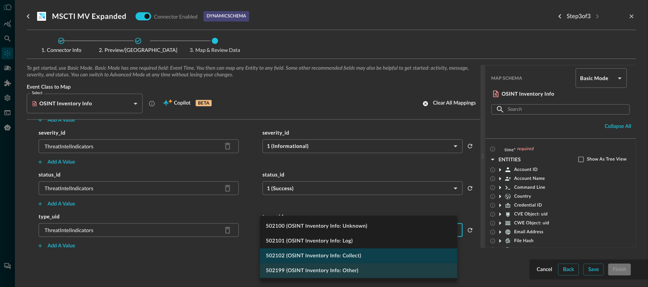
click at [329, 255] on li "502102 (OSINT Inventory Info: Collect)" at bounding box center [358, 256] width 197 height 15
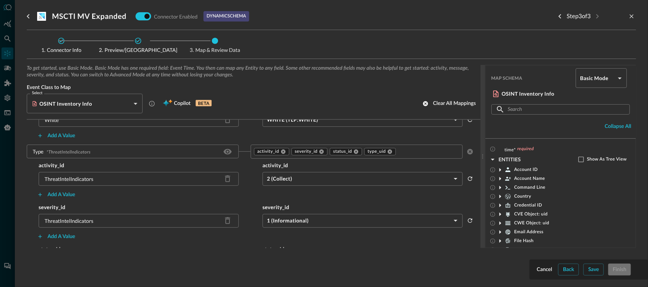
scroll to position [617, 0]
click at [408, 152] on input "text" at bounding box center [422, 151] width 51 height 9
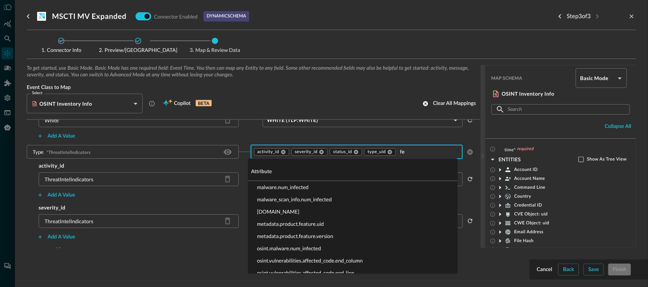
type input "fea"
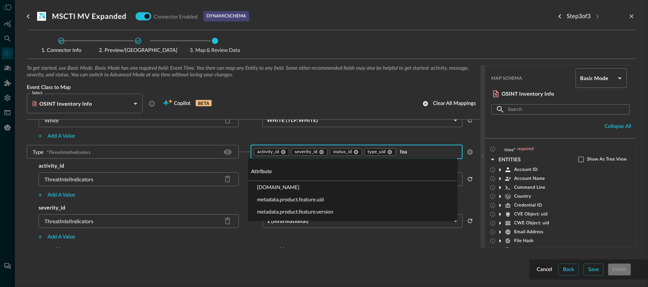
click at [333, 189] on li "[DOMAIN_NAME]" at bounding box center [352, 187] width 209 height 12
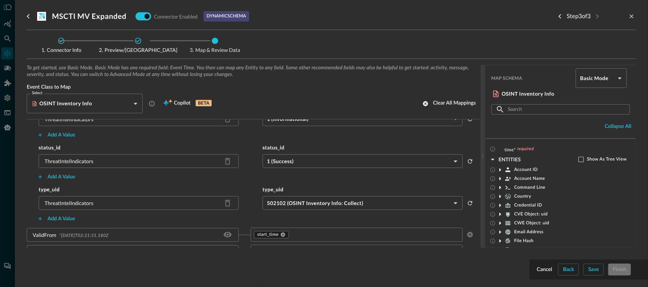
scroll to position [756, 0]
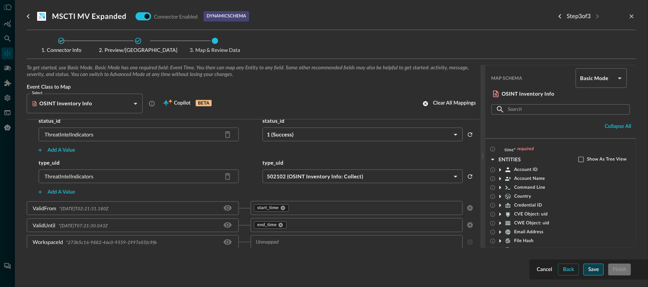
click at [590, 272] on button "Save" at bounding box center [593, 270] width 20 height 12
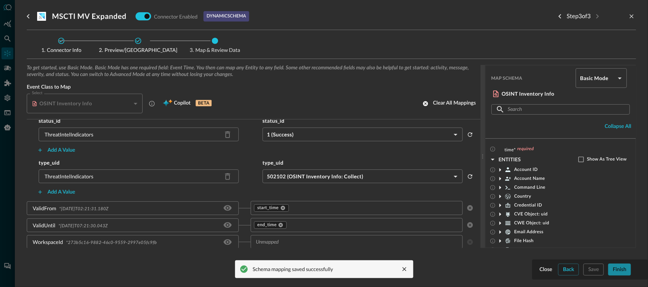
click at [614, 271] on button "Finish" at bounding box center [619, 270] width 23 height 12
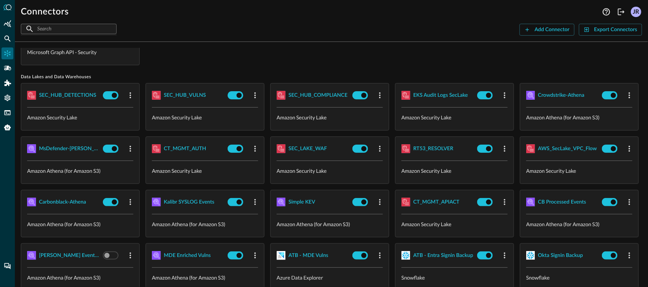
click at [10, 45] on div at bounding box center [7, 143] width 15 height 287
click at [10, 42] on div "Federated Search" at bounding box center [7, 39] width 12 height 12
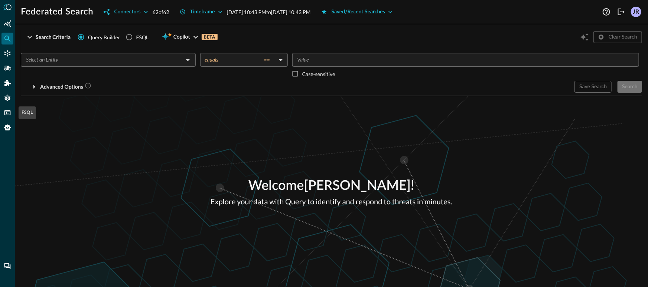
click at [8, 119] on div at bounding box center [7, 143] width 15 height 287
click at [9, 115] on icon "FSQL" at bounding box center [7, 112] width 7 height 7
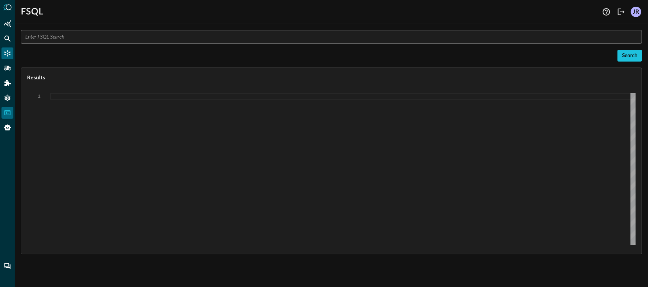
click at [10, 55] on icon "Connectors" at bounding box center [7, 53] width 7 height 7
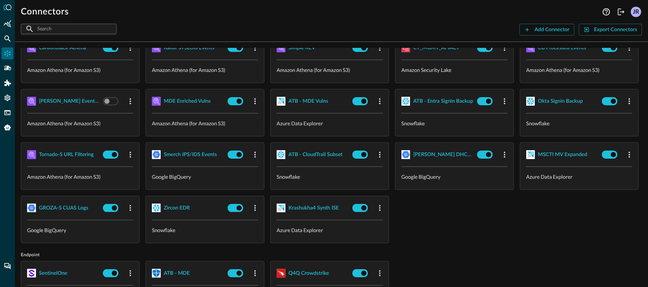
scroll to position [302, 0]
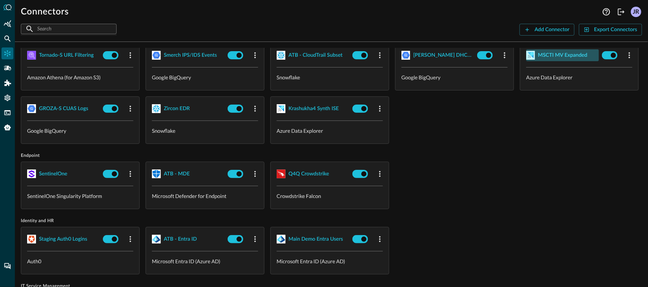
click at [538, 60] on div "MSCTI MV Expanded" at bounding box center [562, 55] width 49 height 9
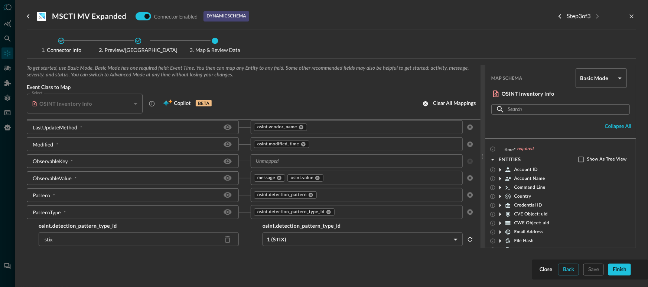
scroll to position [303, 0]
click at [284, 164] on input "text" at bounding box center [350, 161] width 195 height 9
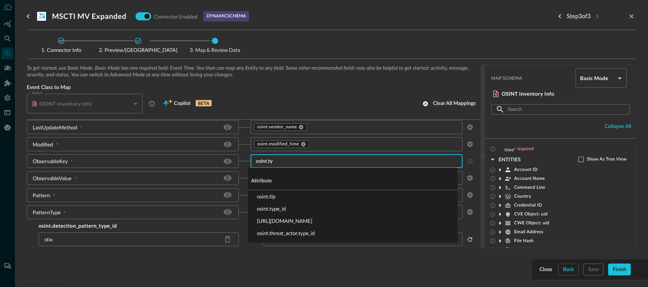
type input "osint.typ"
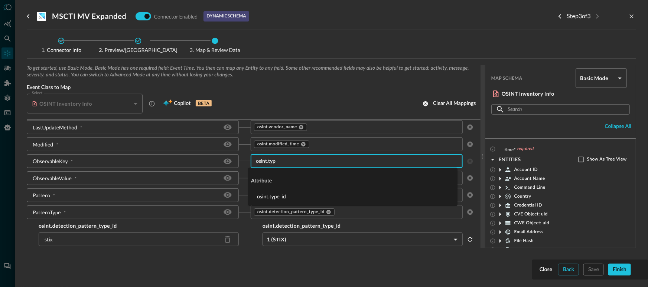
click at [272, 193] on li "osint.type_id" at bounding box center [352, 196] width 209 height 12
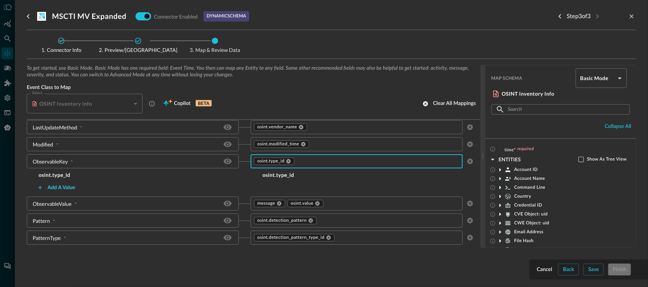
click at [63, 187] on button "Add a value" at bounding box center [56, 188] width 47 height 12
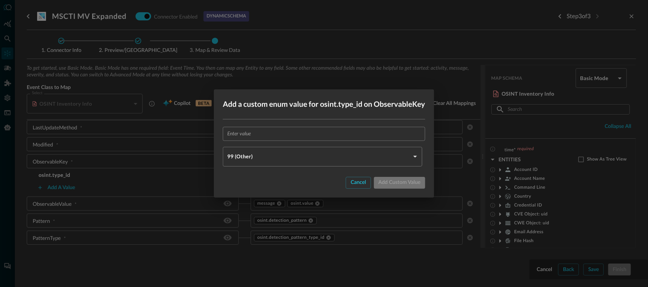
click at [293, 129] on input "text" at bounding box center [326, 134] width 198 height 14
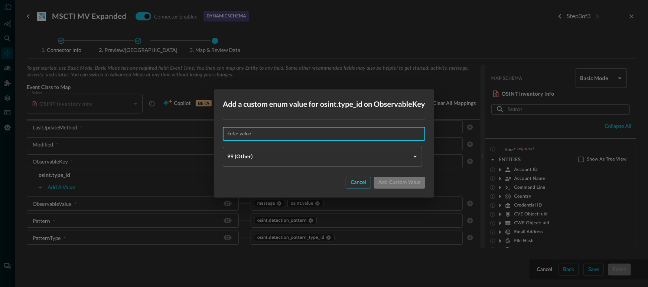
paste input "network-traffic:src_ref.value"
type input "network-traffic:src_ref.value"
click at [276, 159] on body "Connectors JR ​ ​ Add Connector Export Connectors Cloud Infrastructure and Secu…" at bounding box center [324, 143] width 648 height 287
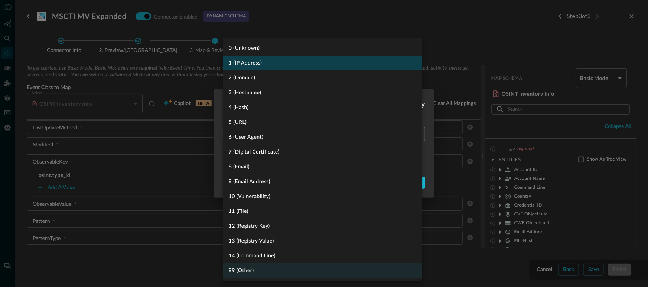
click at [265, 59] on li "1 (IP Address)" at bounding box center [322, 63] width 199 height 15
type input "IP_ADDRESS"
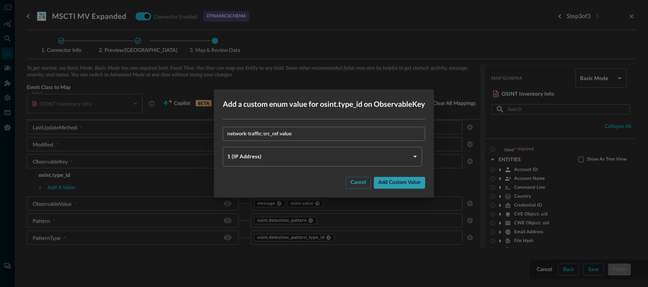
click at [396, 186] on button "Add custom value" at bounding box center [399, 183] width 51 height 12
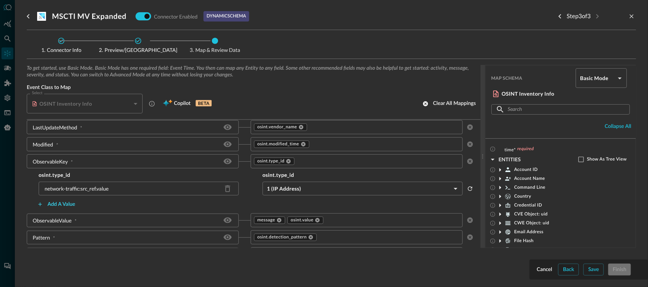
click at [66, 201] on button "Add a value" at bounding box center [56, 205] width 47 height 12
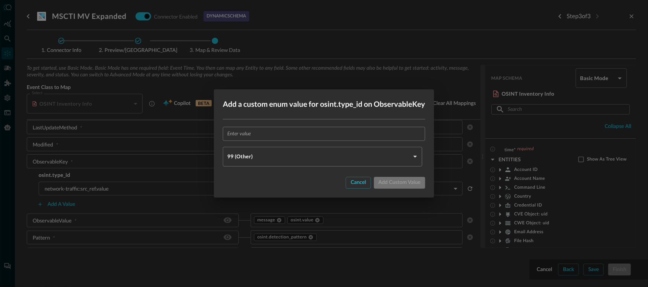
click at [285, 137] on input "text" at bounding box center [326, 134] width 198 height 14
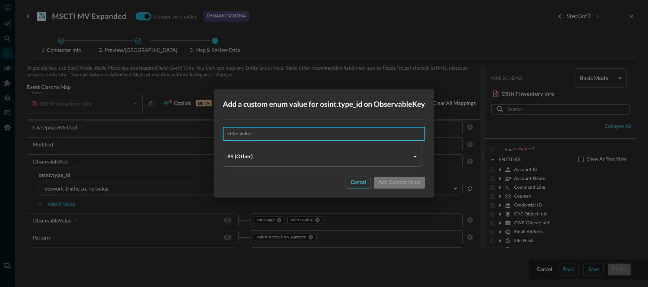
paste input "file:hashes.'SHA-256'"
type input "file:hashes.'SHA-256'"
click at [272, 156] on body "Connectors JR ​ ​ Add Connector Export Connectors Cloud Infrastructure and Secu…" at bounding box center [324, 143] width 648 height 287
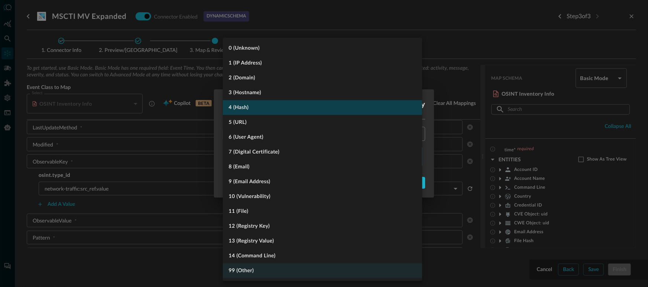
click at [279, 104] on li "4 (Hash)" at bounding box center [322, 107] width 199 height 15
type input "HASH"
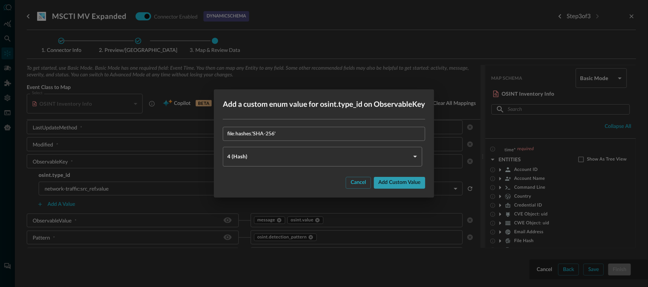
click at [392, 183] on button "Add custom value" at bounding box center [399, 183] width 51 height 12
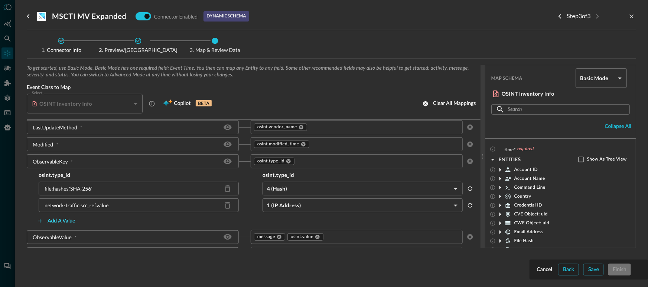
click at [54, 222] on button "Add a value" at bounding box center [56, 221] width 47 height 12
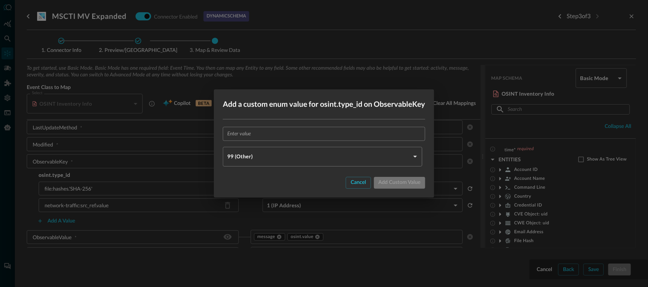
click at [291, 128] on input "text" at bounding box center [326, 134] width 198 height 14
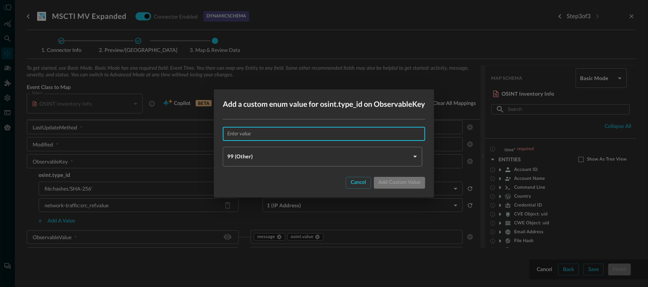
paste input "domain-name:value"
type input "domain-name:value"
click at [270, 156] on body "Connectors JR ​ ​ Add Connector Export Connectors Cloud Infrastructure and Secu…" at bounding box center [324, 143] width 648 height 287
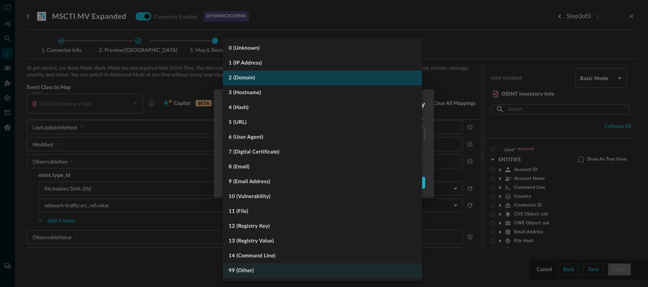
click at [277, 82] on li "2 (Domain)" at bounding box center [322, 78] width 199 height 15
type input "DOMAIN"
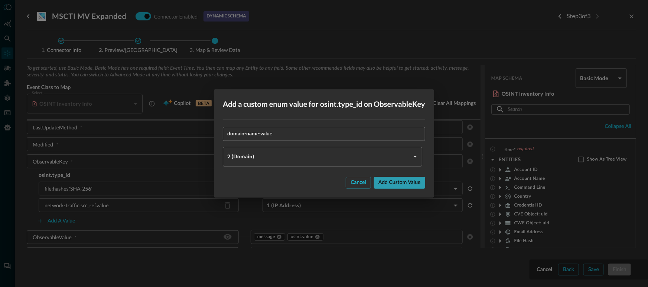
click at [387, 185] on button "Add custom value" at bounding box center [399, 183] width 51 height 12
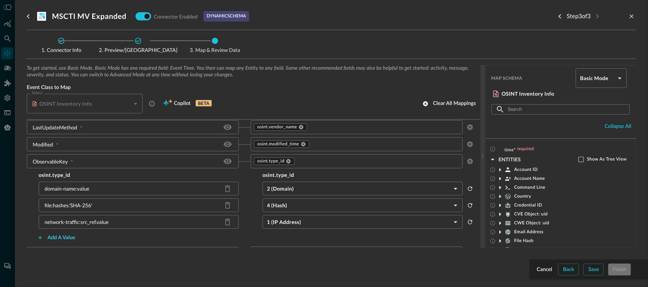
click at [71, 236] on button "Add a value" at bounding box center [56, 238] width 47 height 12
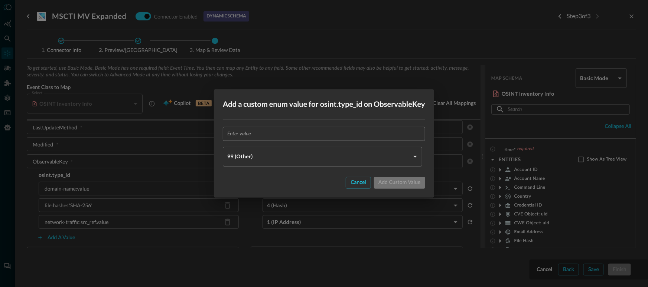
click at [299, 125] on div "​ 99 (Other) OTHER ​" at bounding box center [324, 147] width 220 height 54
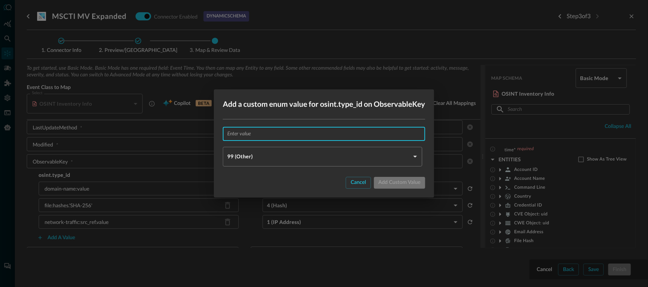
click at [296, 131] on input "text" at bounding box center [326, 134] width 198 height 14
paste input "file:hashes.'SHA-1'"
type input "file:hashes.'SHA-1'"
click at [273, 159] on body "Connectors JR ​ ​ Add Connector Export Connectors Cloud Infrastructure and Secu…" at bounding box center [324, 143] width 648 height 287
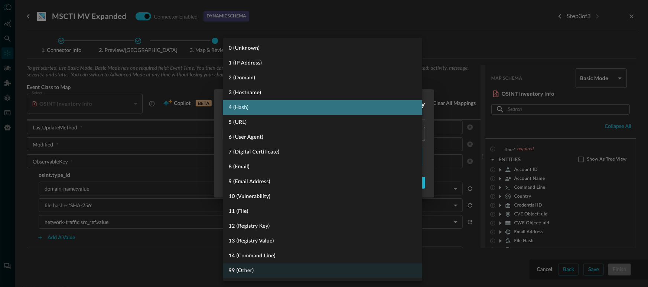
click at [264, 103] on li "4 (Hash)" at bounding box center [322, 107] width 199 height 15
type input "HASH"
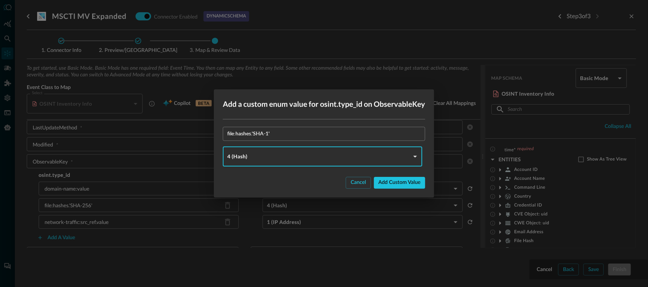
click at [409, 185] on button "Add custom value" at bounding box center [399, 183] width 51 height 12
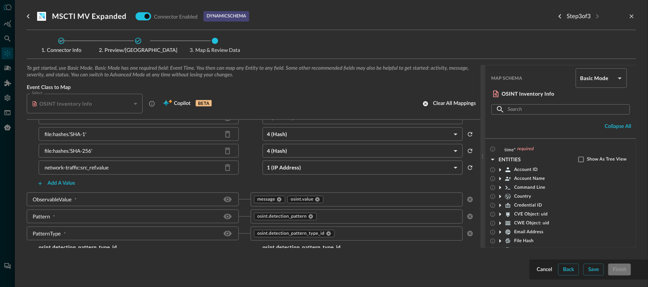
scroll to position [375, 0]
click at [59, 186] on button "Add a value" at bounding box center [56, 184] width 47 height 12
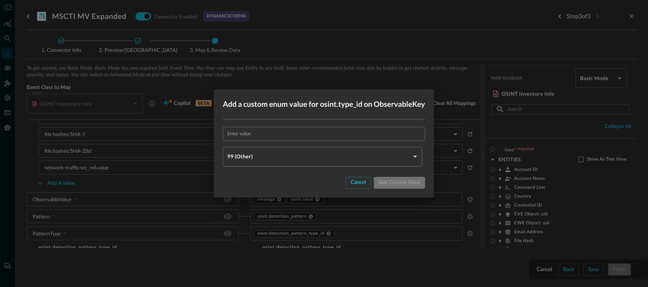
click at [277, 138] on input "text" at bounding box center [326, 134] width 198 height 14
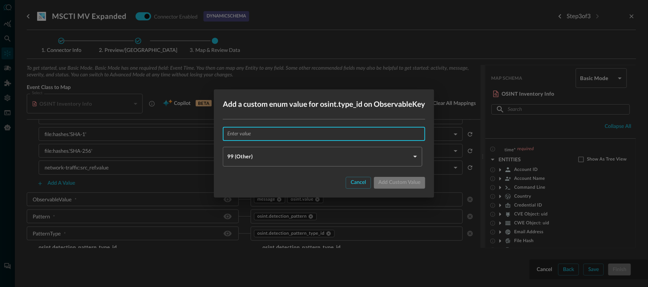
paste input "file:hashes.MD5"
type input "file:hashes.MD5"
click at [272, 154] on body "Connectors JR ​ ​ Add Connector Export Connectors Cloud Infrastructure and Secu…" at bounding box center [324, 143] width 648 height 287
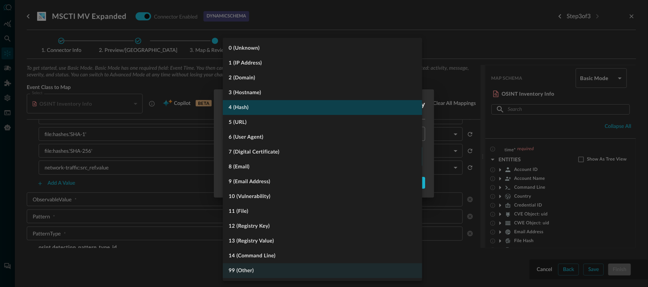
click at [273, 111] on li "4 (Hash)" at bounding box center [322, 107] width 199 height 15
type input "HASH"
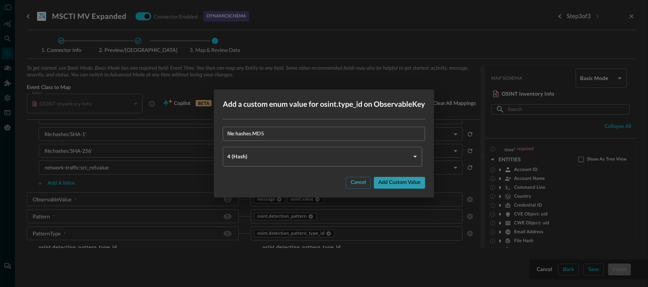
click at [393, 181] on button "Add custom value" at bounding box center [399, 183] width 51 height 12
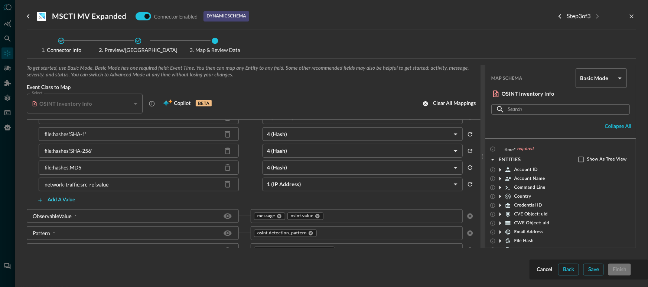
click at [56, 200] on button "Add a value" at bounding box center [56, 201] width 47 height 12
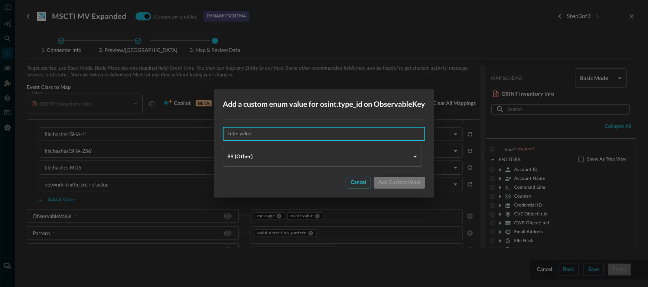
click at [270, 138] on input "text" at bounding box center [326, 134] width 198 height 14
paste input "url:value"
type input "url:value"
click at [265, 156] on body "Connectors JR ​ ​ Add Connector Export Connectors Cloud Infrastructure and Secu…" at bounding box center [324, 143] width 648 height 287
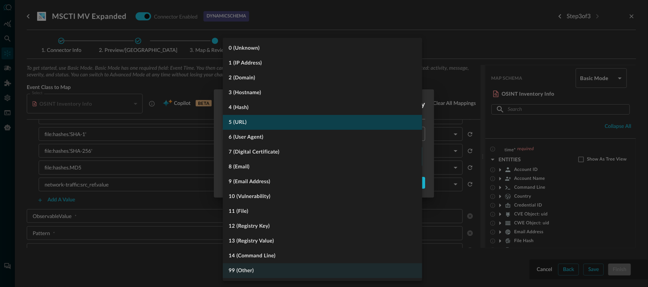
click at [262, 121] on li "5 (URL)" at bounding box center [322, 122] width 199 height 15
type input "URL"
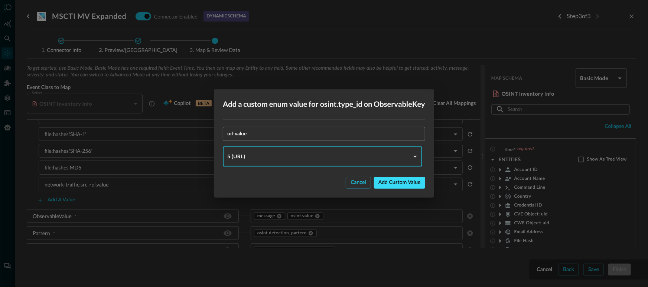
click at [393, 185] on button "Add custom value" at bounding box center [399, 183] width 51 height 12
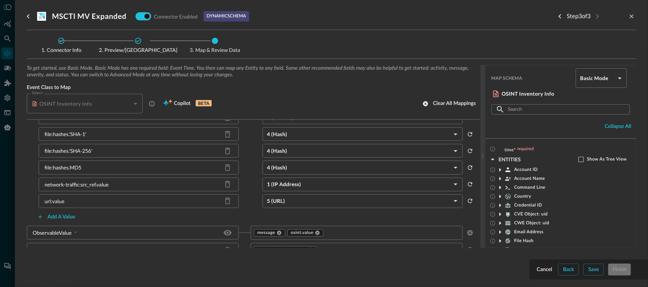
click at [600, 271] on button "Save" at bounding box center [593, 270] width 20 height 12
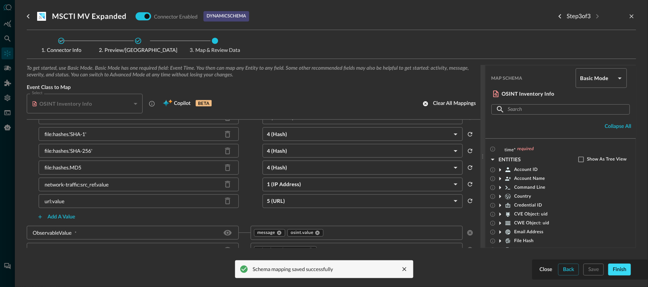
click at [625, 273] on button "Finish" at bounding box center [619, 270] width 23 height 12
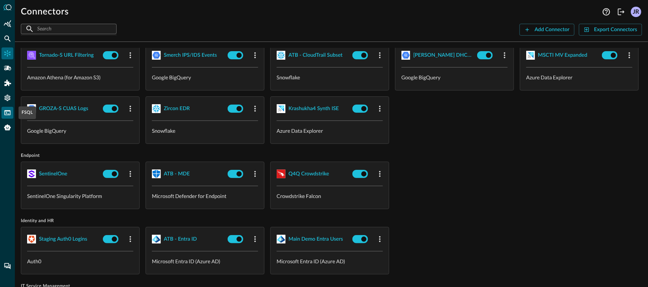
click at [10, 114] on icon "FSQL" at bounding box center [7, 112] width 6 height 5
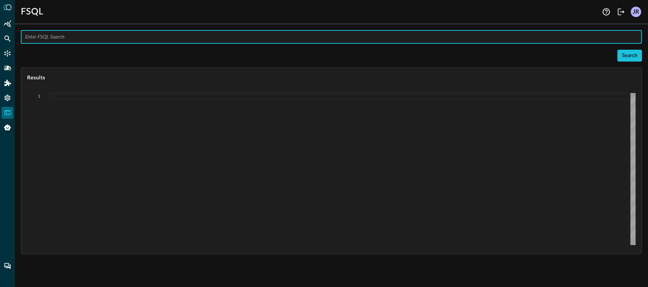
click at [74, 36] on input "text" at bounding box center [333, 37] width 617 height 14
paste input "SUMMARIZE COUNT DISTINCT osint_inventory_info.osint.value WITH NOT osint_invent…"
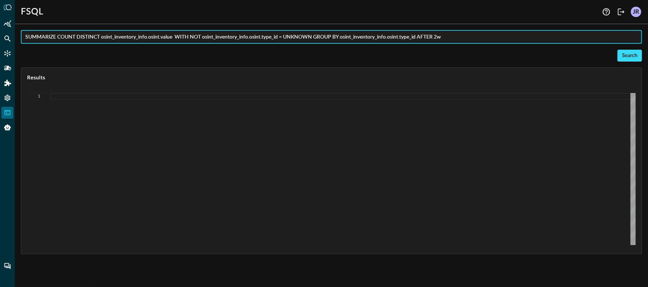
type input "SUMMARIZE COUNT DISTINCT osint_inventory_info.osint.value WITH NOT osint_invent…"
click at [634, 57] on button "Search" at bounding box center [629, 56] width 25 height 12
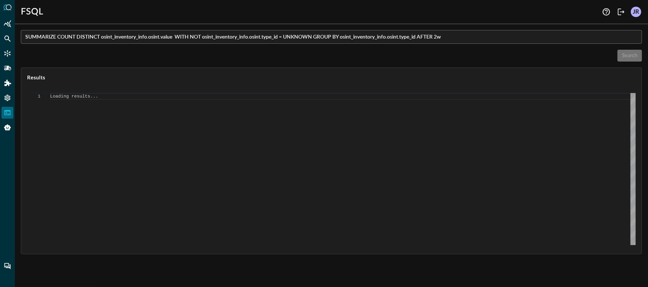
type textarea "{ "response": [ { "status": "connected" }, { "command": "ANALYZE" }, { "operati…"
click at [1, 41] on div at bounding box center [7, 143] width 15 height 287
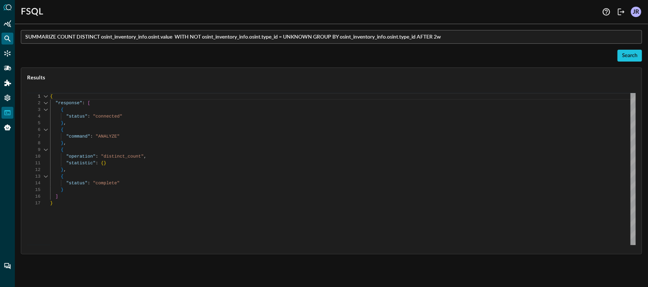
click at [5, 41] on icon "Federated Search" at bounding box center [7, 38] width 7 height 7
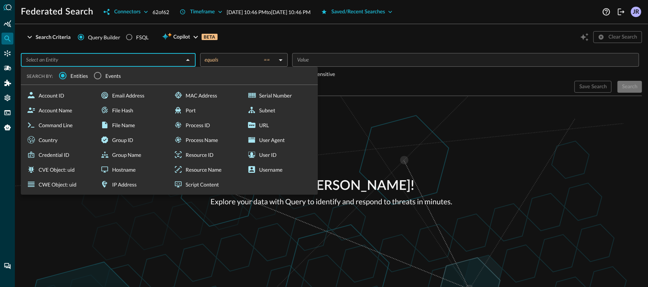
click at [89, 56] on input "text" at bounding box center [102, 59] width 158 height 9
click at [97, 75] on input "Events" at bounding box center [98, 76] width 16 height 16
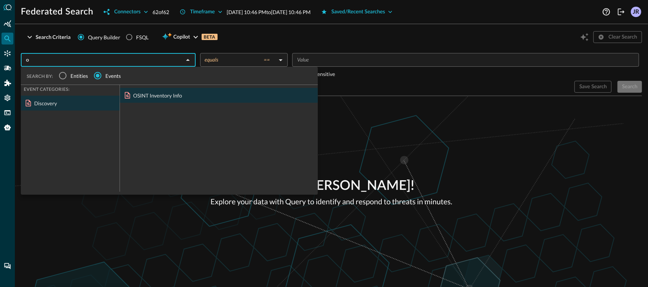
type input "os"
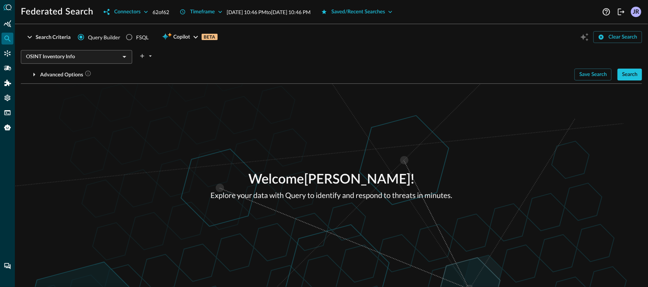
click at [616, 78] on div "Save Search Search" at bounding box center [608, 75] width 68 height 12
click at [620, 77] on button "Search" at bounding box center [629, 75] width 25 height 12
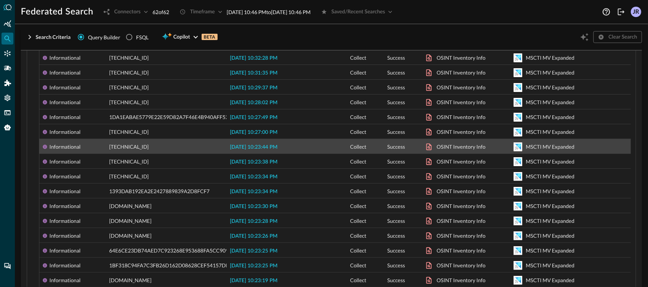
scroll to position [138, 0]
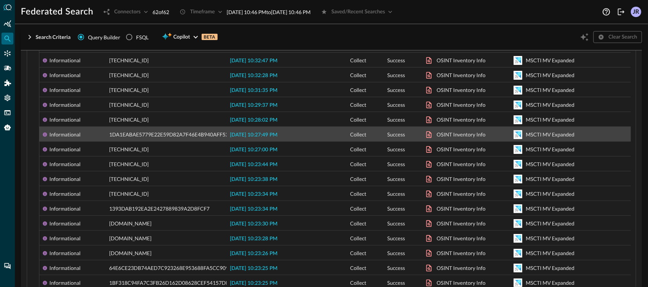
click at [263, 134] on span "[DATE] 10:27:49 PM" at bounding box center [254, 135] width 48 height 5
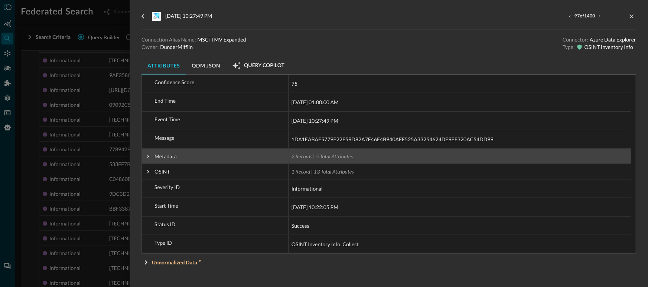
scroll to position [113, 0]
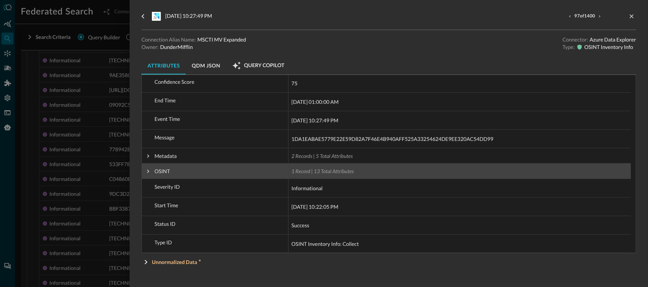
click at [147, 173] on span at bounding box center [148, 171] width 7 height 7
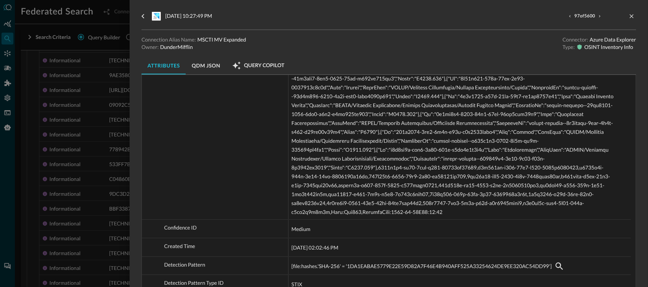
scroll to position [611, 0]
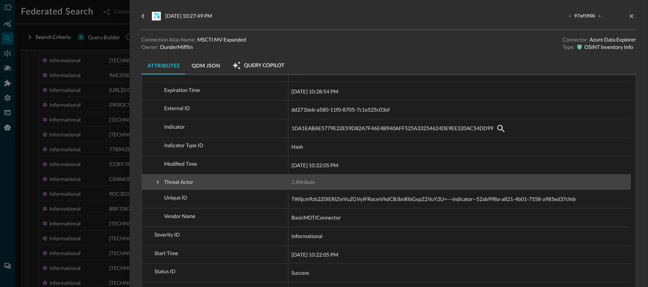
click at [158, 183] on span at bounding box center [157, 182] width 7 height 7
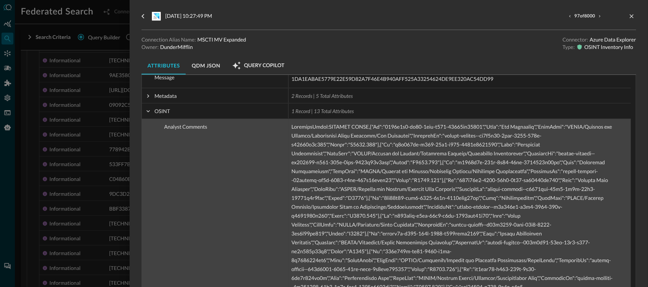
scroll to position [169, 0]
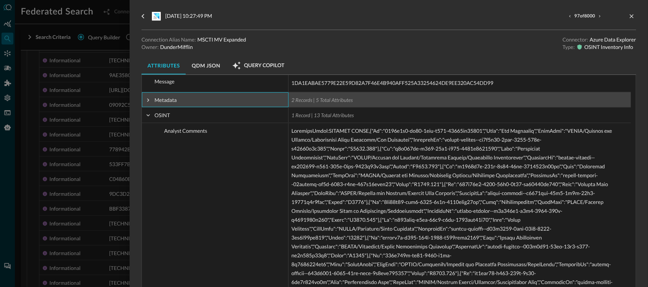
click at [146, 102] on span at bounding box center [148, 100] width 7 height 7
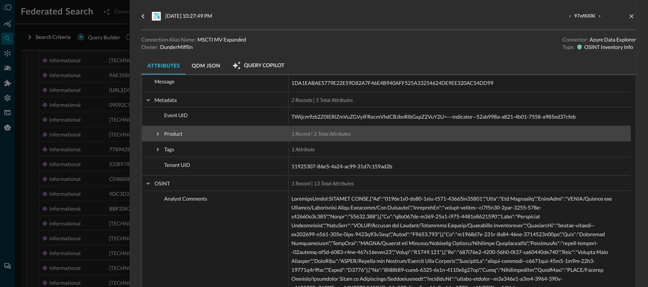
click at [157, 137] on span at bounding box center [157, 134] width 7 height 7
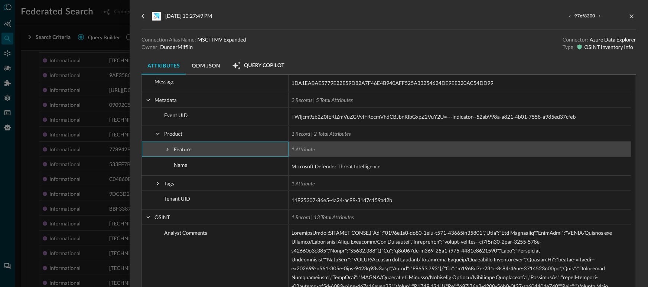
click at [164, 152] on span at bounding box center [167, 149] width 7 height 7
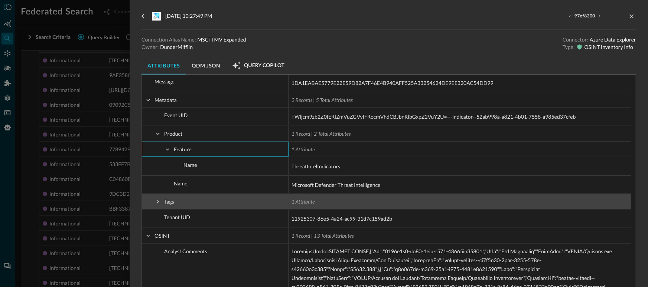
click at [158, 204] on span at bounding box center [157, 202] width 7 height 7
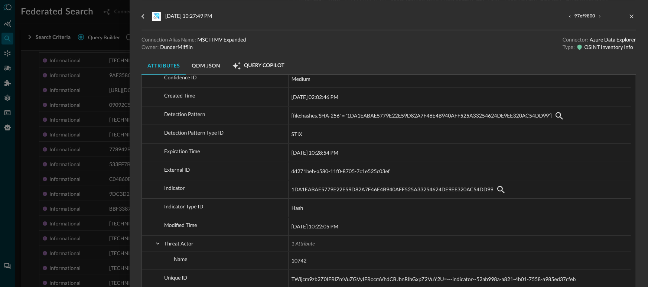
scroll to position [1108, 0]
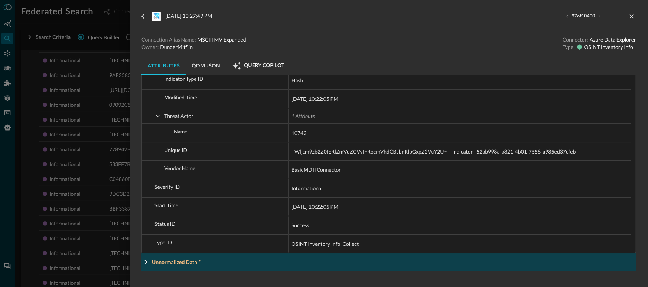
click at [153, 267] on button "Unnormalized Data" at bounding box center [388, 263] width 494 height 18
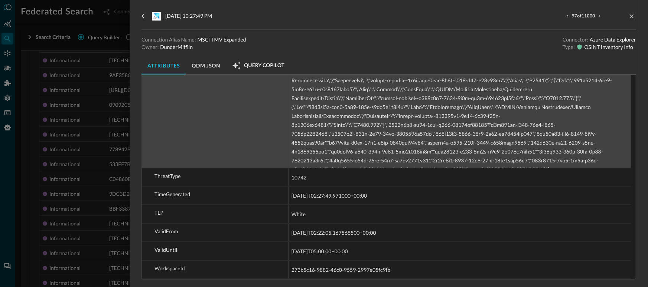
scroll to position [1734, 0]
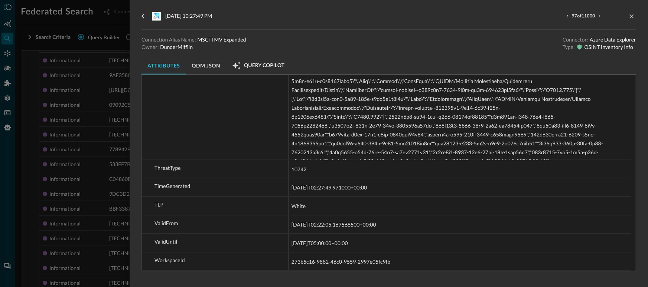
click at [120, 197] on div at bounding box center [324, 143] width 648 height 287
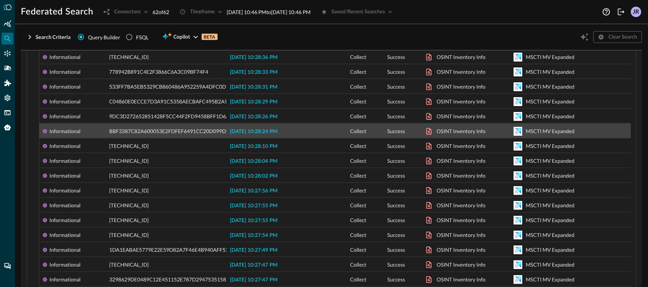
scroll to position [262, 0]
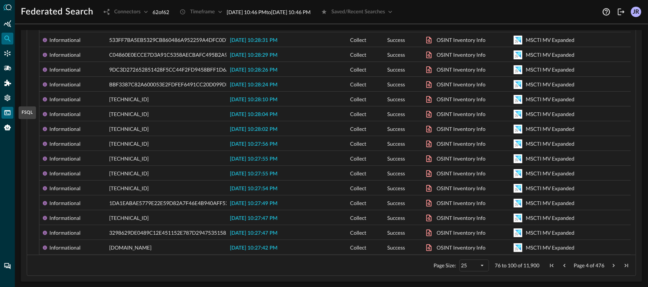
click at [9, 114] on icon "FSQL" at bounding box center [7, 112] width 7 height 7
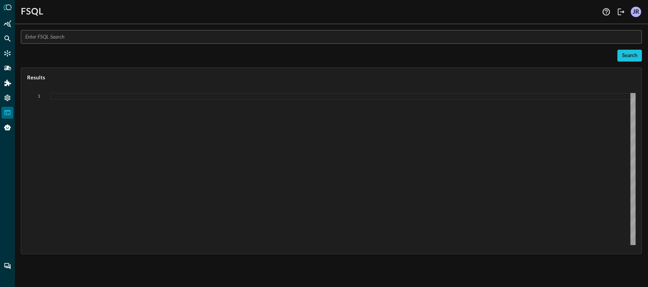
click at [103, 47] on div "​ Search Results 1" at bounding box center [331, 142] width 621 height 225
click at [106, 43] on input "text" at bounding box center [333, 37] width 617 height 14
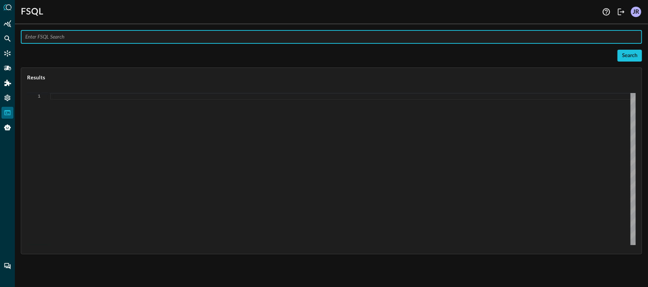
paste input "SUMMARIZE COUNT DISTINCT osint_inventory_info.osint.value WITH NOT osint_invent…"
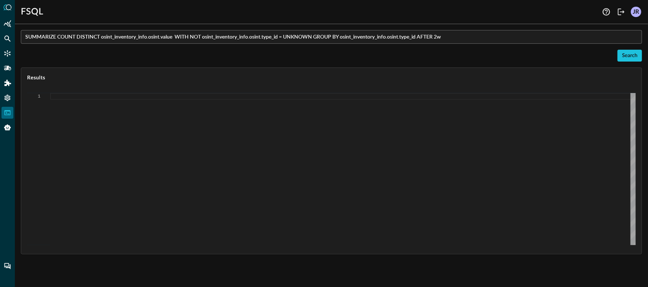
click at [114, 54] on div "Search" at bounding box center [331, 56] width 621 height 12
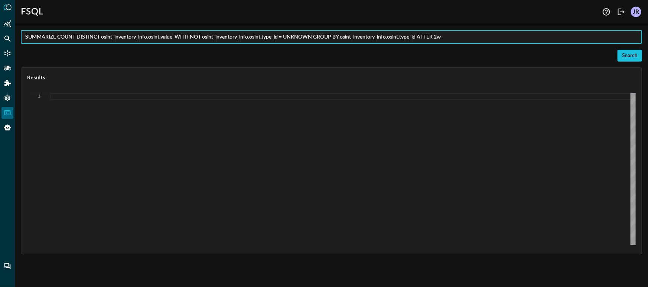
drag, startPoint x: 450, startPoint y: 38, endPoint x: 439, endPoint y: 40, distance: 11.8
click at [439, 40] on input "SUMMARIZE COUNT DISTINCT osint_inventory_info.osint.value WITH NOT osint_invent…" at bounding box center [333, 37] width 617 height 14
drag, startPoint x: 450, startPoint y: 39, endPoint x: 441, endPoint y: 40, distance: 9.0
click at [441, 40] on input "SUMMARIZE COUNT DISTINCT osint_inventory_info.osint.value WITH NOT osint_invent…" at bounding box center [333, 37] width 617 height 14
click at [97, 33] on input "SUMMARIZE COUNT DISTINCT osint_inventory_info.osint.value WITH NOT osint_invent…" at bounding box center [333, 37] width 617 height 14
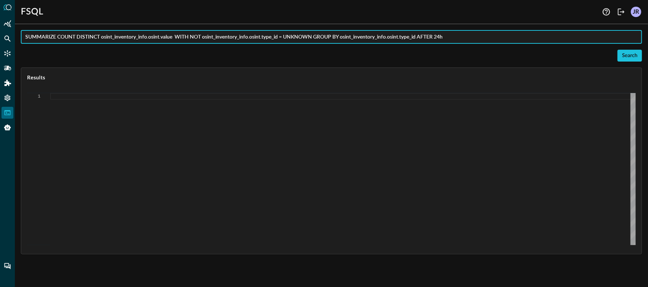
click at [97, 33] on input "SUMMARIZE COUNT DISTINCT osint_inventory_info.osint.value WITH NOT osint_invent…" at bounding box center [333, 37] width 617 height 14
click at [154, 39] on input "SUMMARIZE COUNT osint_inventory_info.osint.value WITH NOT osint_inventory_info.…" at bounding box center [333, 37] width 617 height 14
drag, startPoint x: 156, startPoint y: 37, endPoint x: 291, endPoint y: 40, distance: 135.5
click at [291, 40] on input "SUMMARIZE COUNT osint_inventory_info.osint.value WITH NOT osint_inventory_info.…" at bounding box center [333, 37] width 617 height 14
type input "SUMMARIZE COUNT osint_inventory_info.osint.value GROUP BY osint_inventory_info.…"
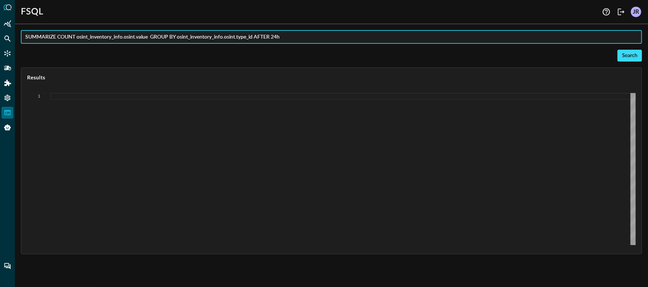
click at [620, 61] on button "Search" at bounding box center [629, 56] width 25 height 12
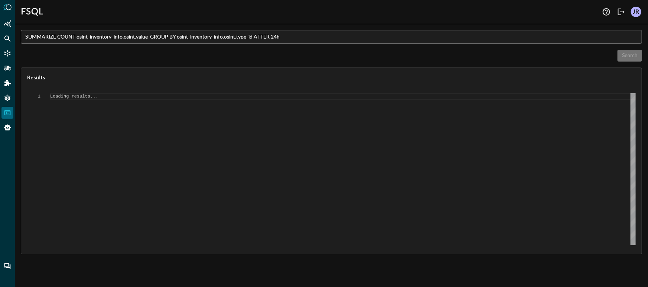
type textarea "{ "response": [ { "status": "connected" }, { "command": "ANALYZE" }, { "operati…"
